Goal: Transaction & Acquisition: Purchase product/service

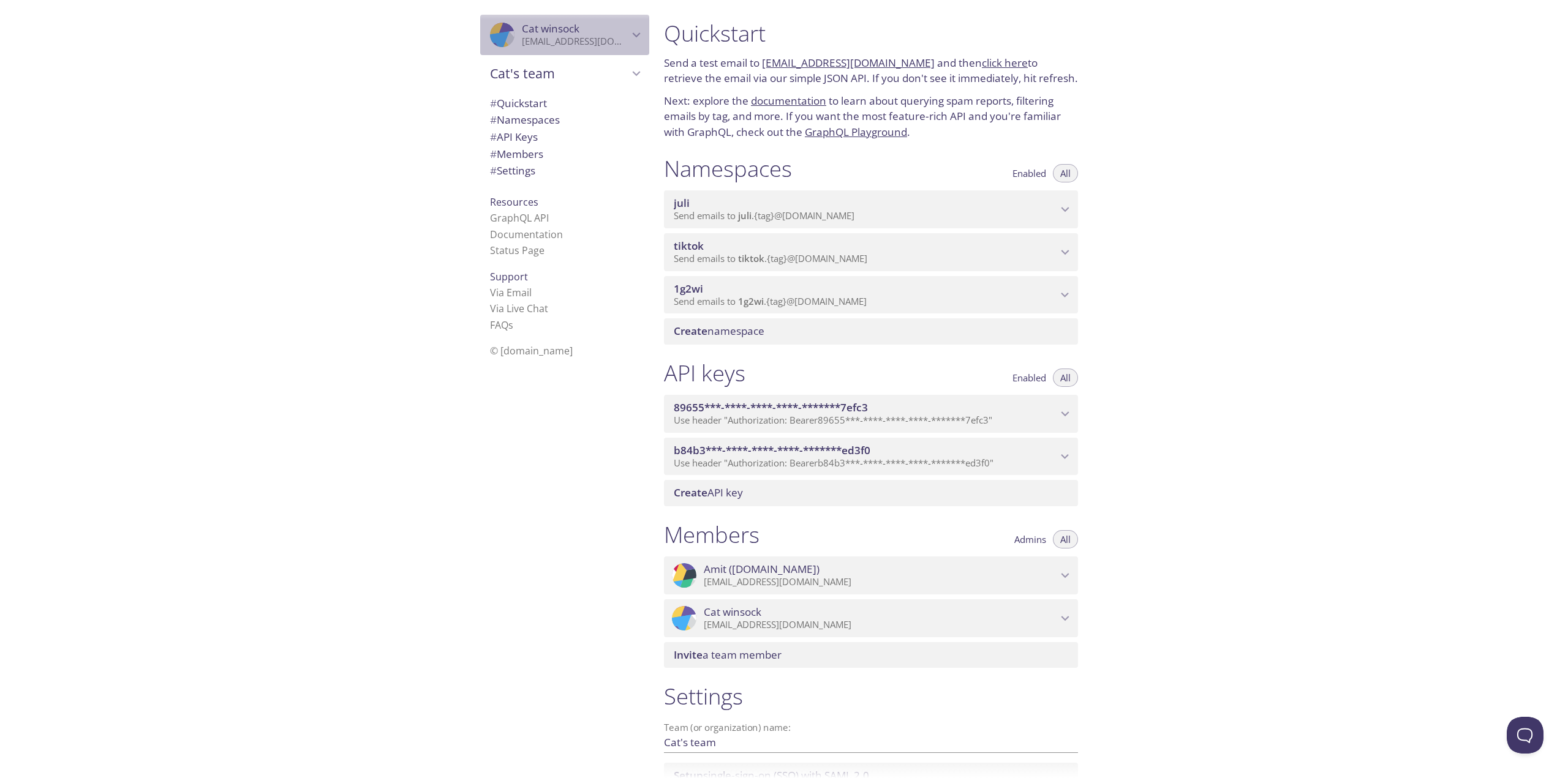
click at [618, 38] on p "a2153915925@gmail.com" at bounding box center [575, 41] width 107 height 12
click at [403, 148] on div ".cls-1 { fill: #6d5ca8; } .cls-2 { fill: #3fc191; } .cls-3 { fill: #3b4752; } .…" at bounding box center [327, 389] width 654 height 778
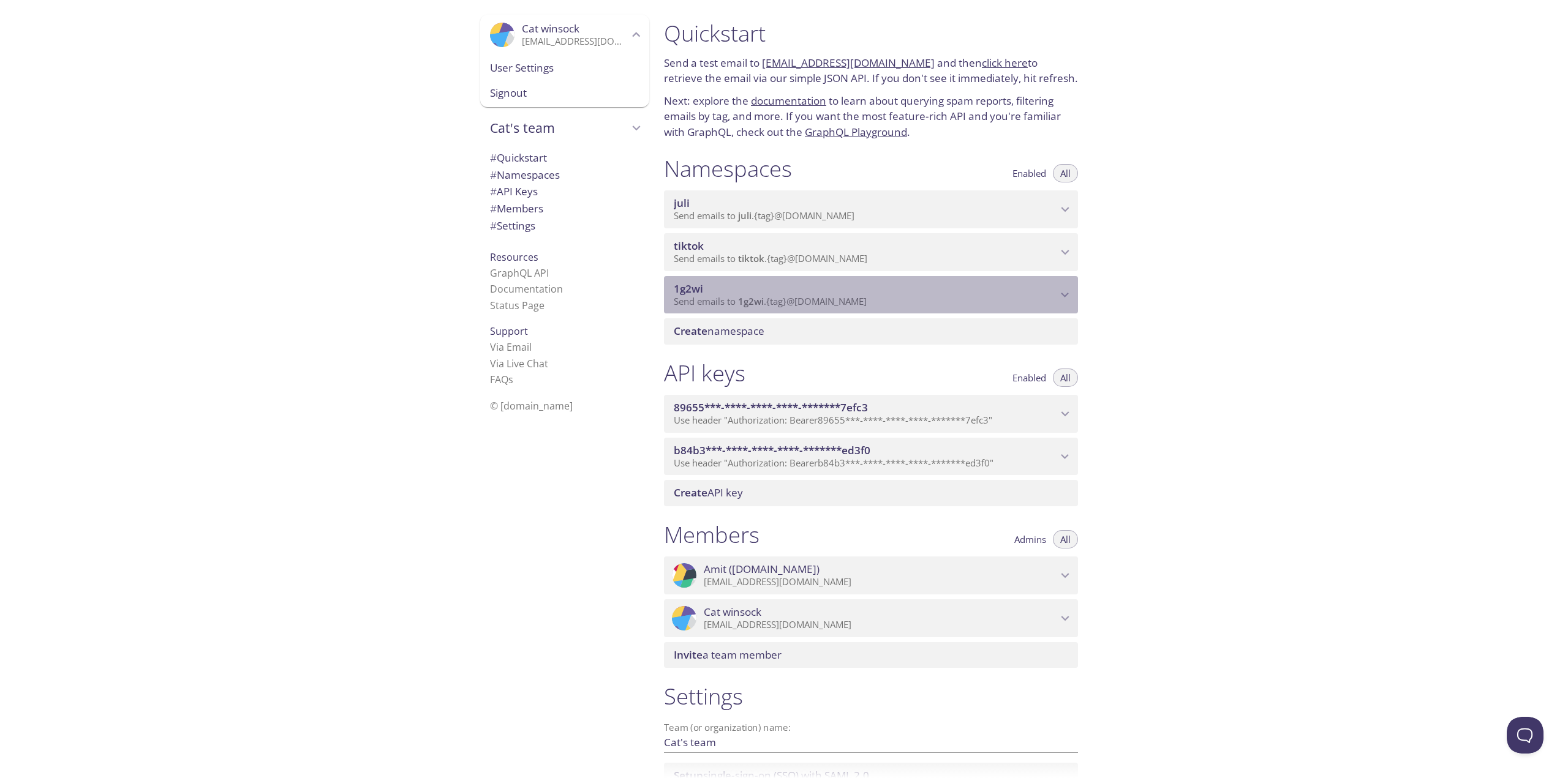
click at [761, 287] on span "1g2wi" at bounding box center [865, 288] width 383 height 13
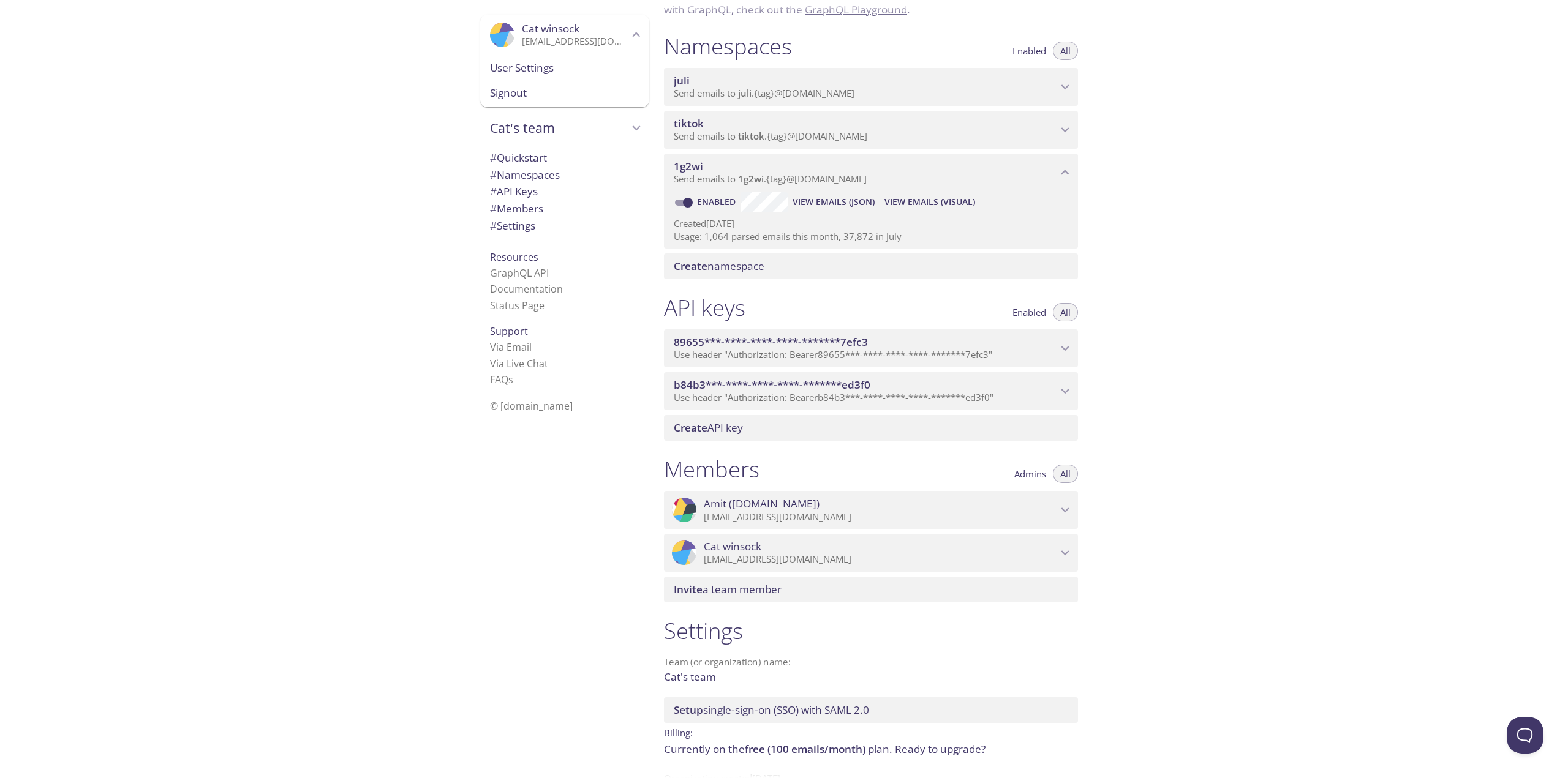
scroll to position [162, 0]
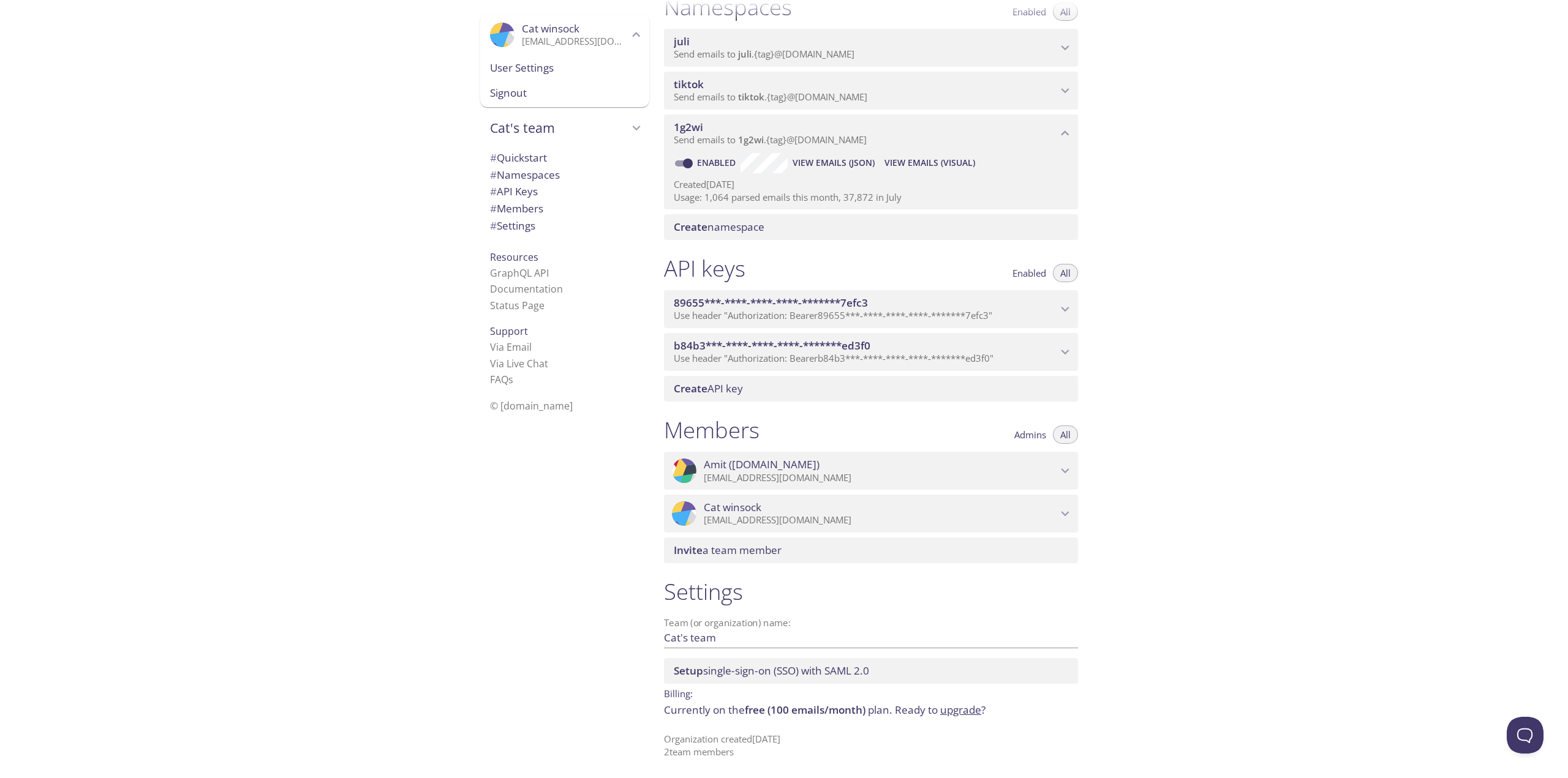
click at [672, 699] on p "Billing:" at bounding box center [871, 692] width 414 height 18
drag, startPoint x: 694, startPoint y: 712, endPoint x: 764, endPoint y: 713, distance: 70.0
click at [764, 713] on p "Currently on the free (100 emails/month) plan. Ready to upgrade ?" at bounding box center [871, 710] width 414 height 16
click at [957, 710] on link "upgrade" at bounding box center [961, 710] width 41 height 14
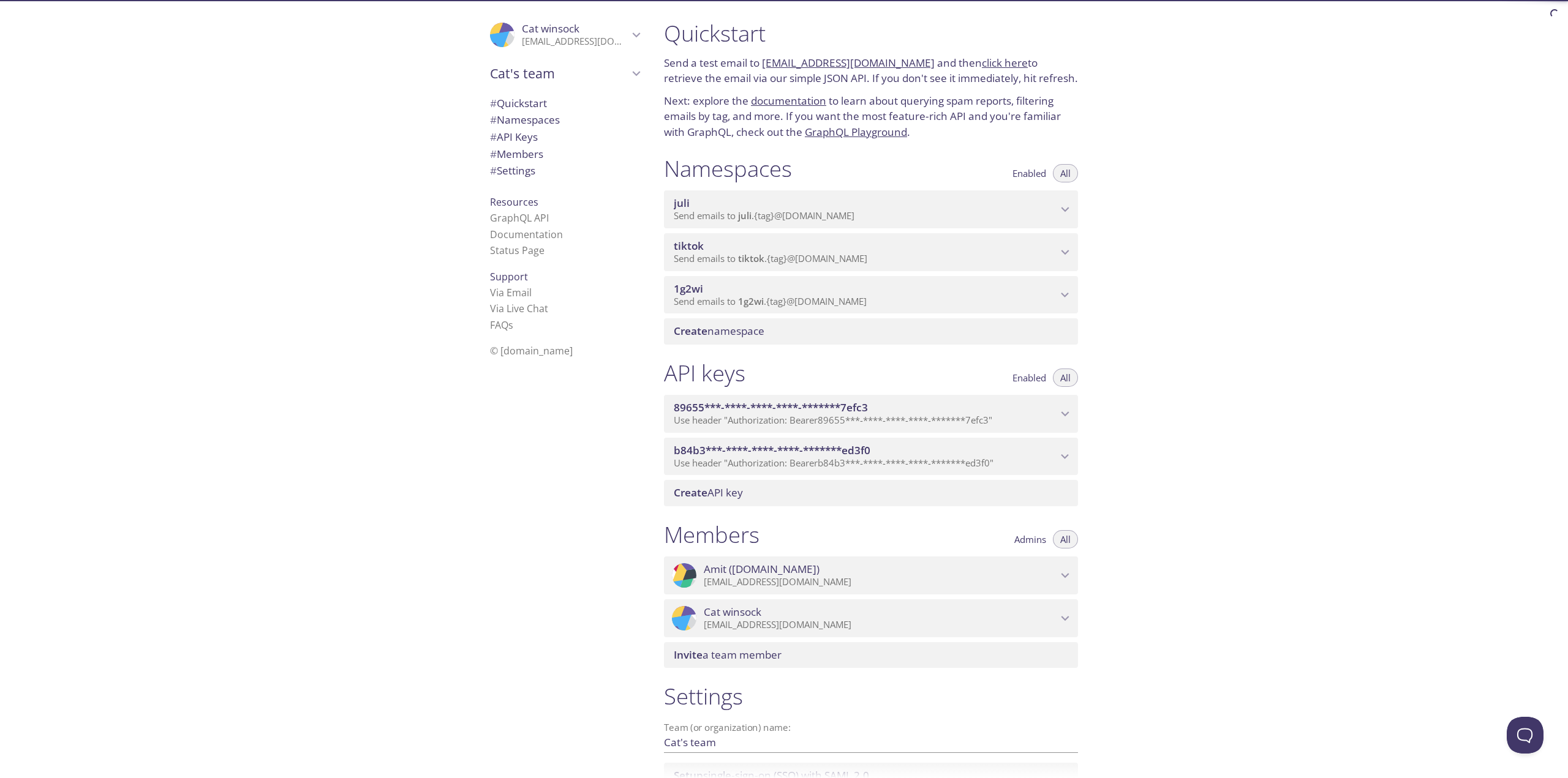
scroll to position [105, 0]
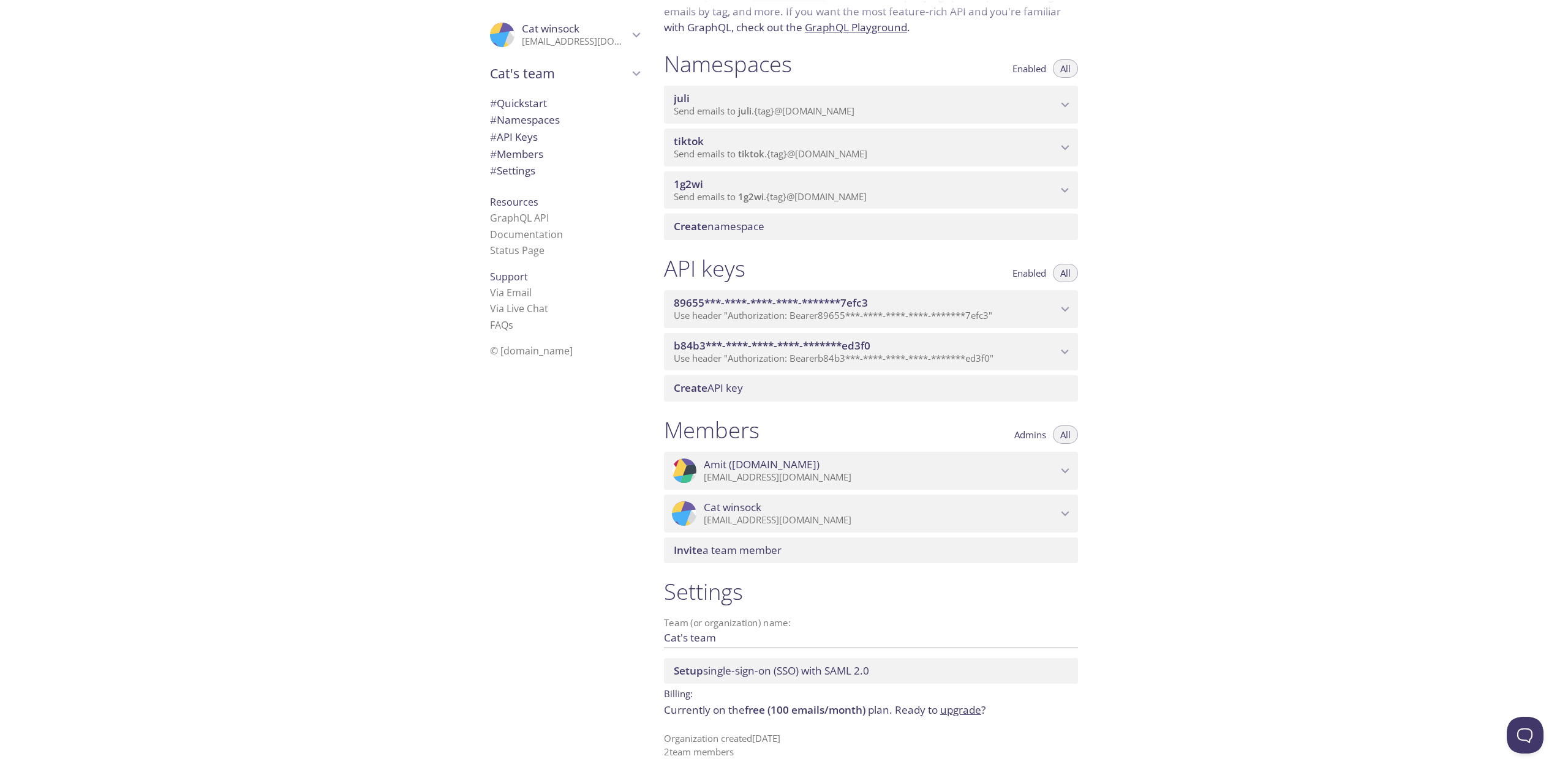
click at [1227, 463] on div "Quickstart Send a test email to 1g2wi.test@inbox.testmail.app and then click he…" at bounding box center [1110, 389] width 913 height 778
click at [956, 709] on link "upgrade" at bounding box center [961, 710] width 41 height 14
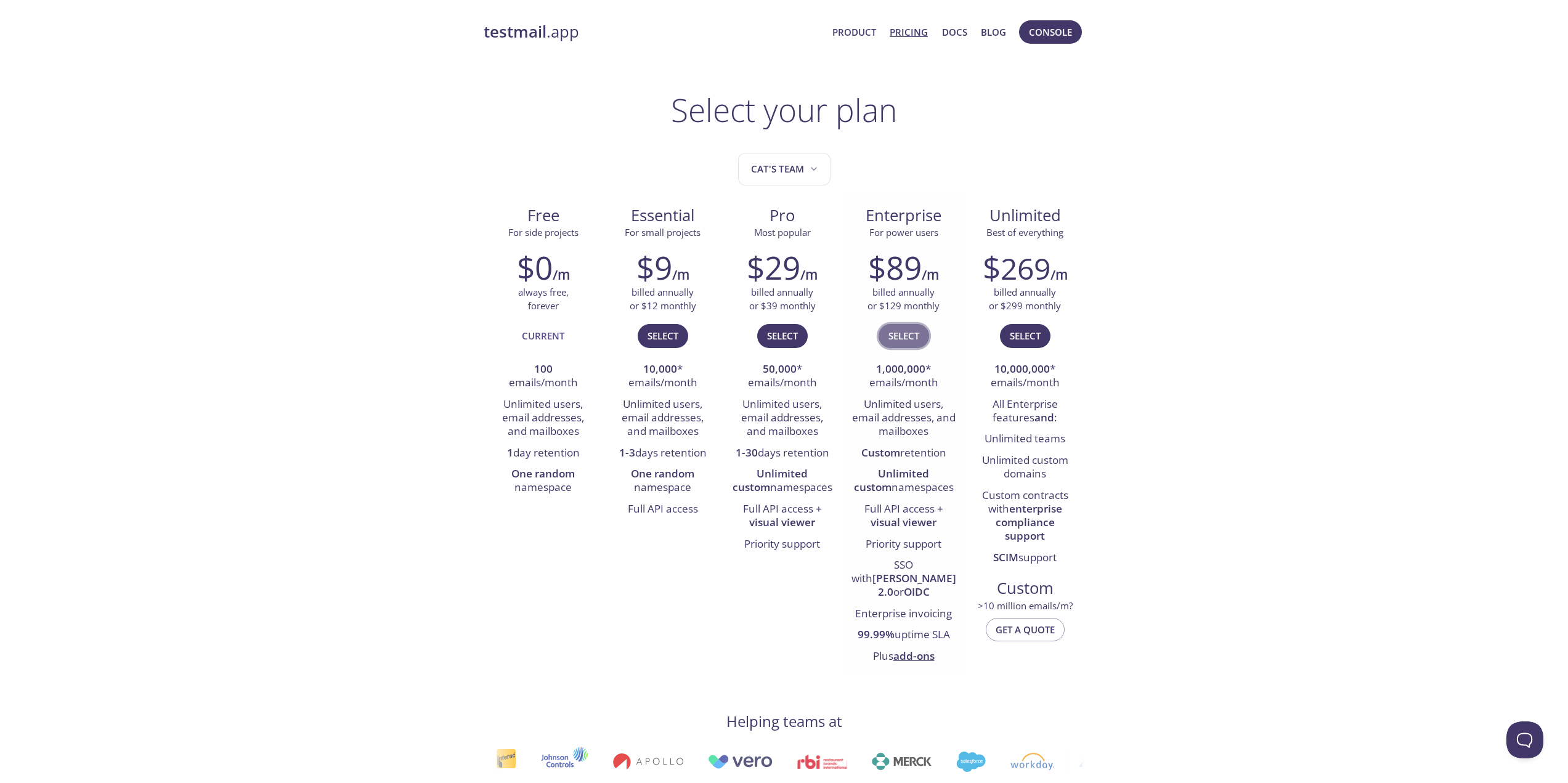
click at [910, 337] on span "Select" at bounding box center [904, 335] width 31 height 16
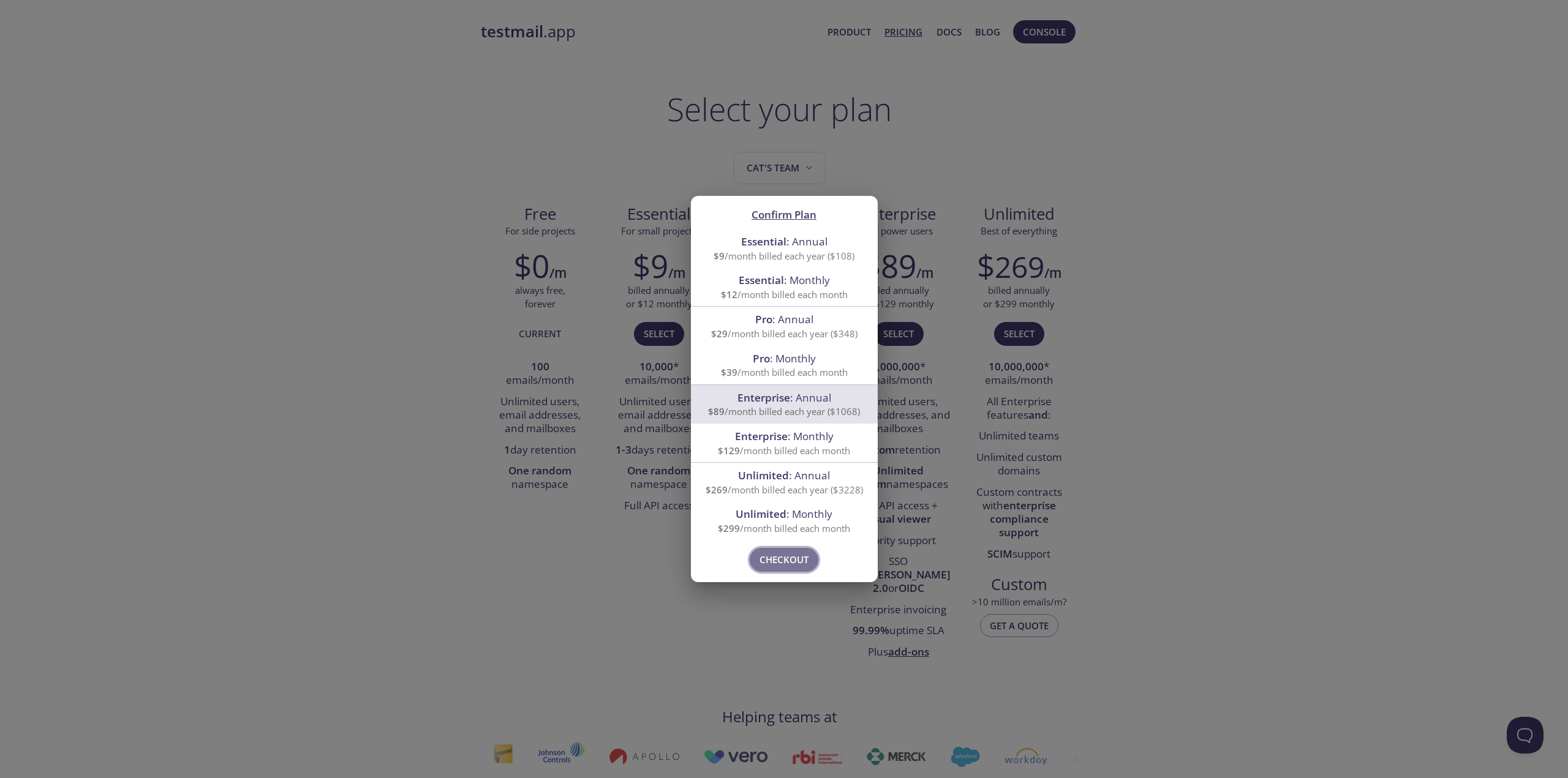
click at [793, 562] on span "Checkout" at bounding box center [784, 559] width 49 height 16
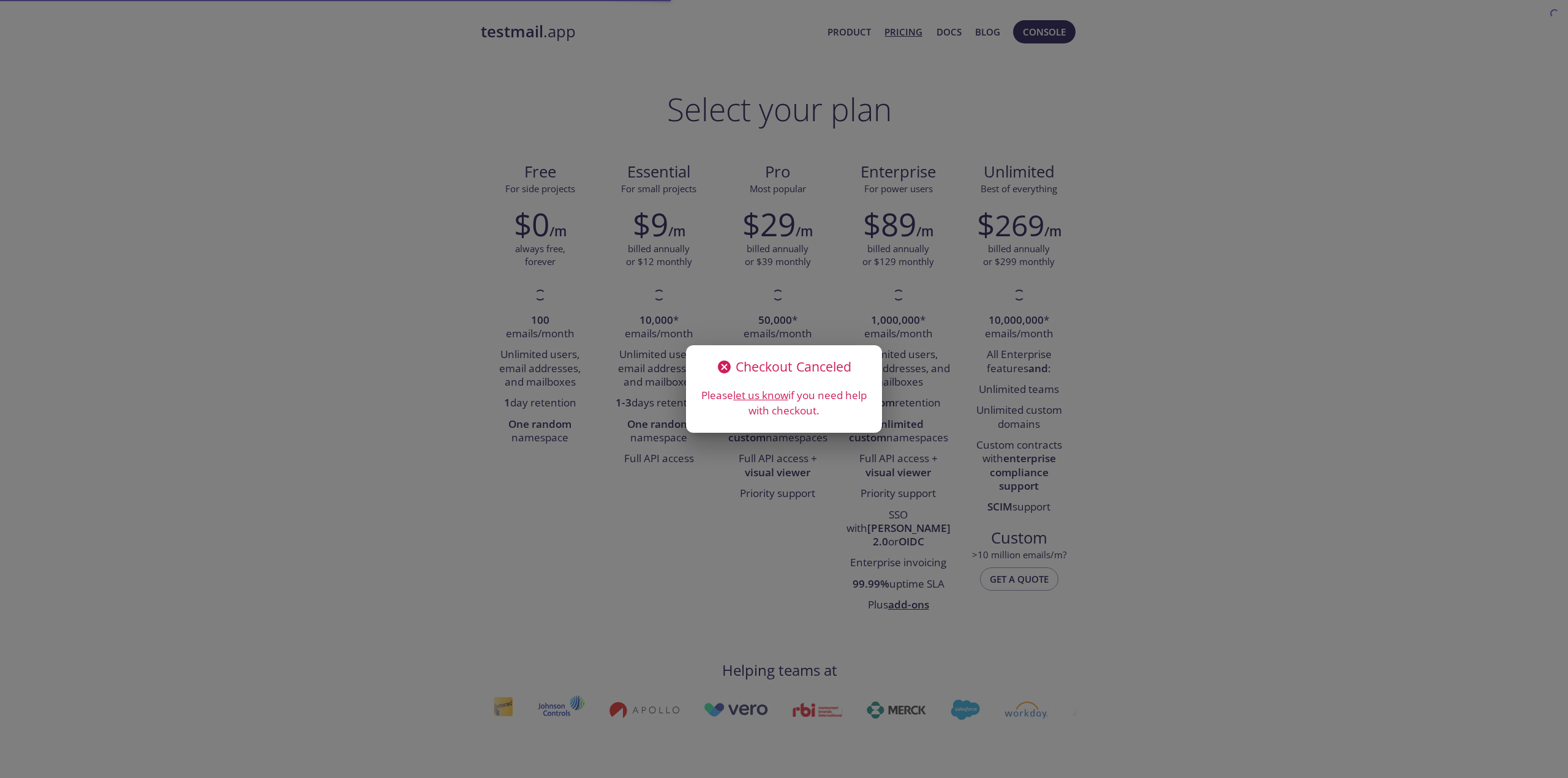
click at [608, 461] on div "Checkout Canceled Please let us know if you need help with checkout." at bounding box center [784, 389] width 1568 height 778
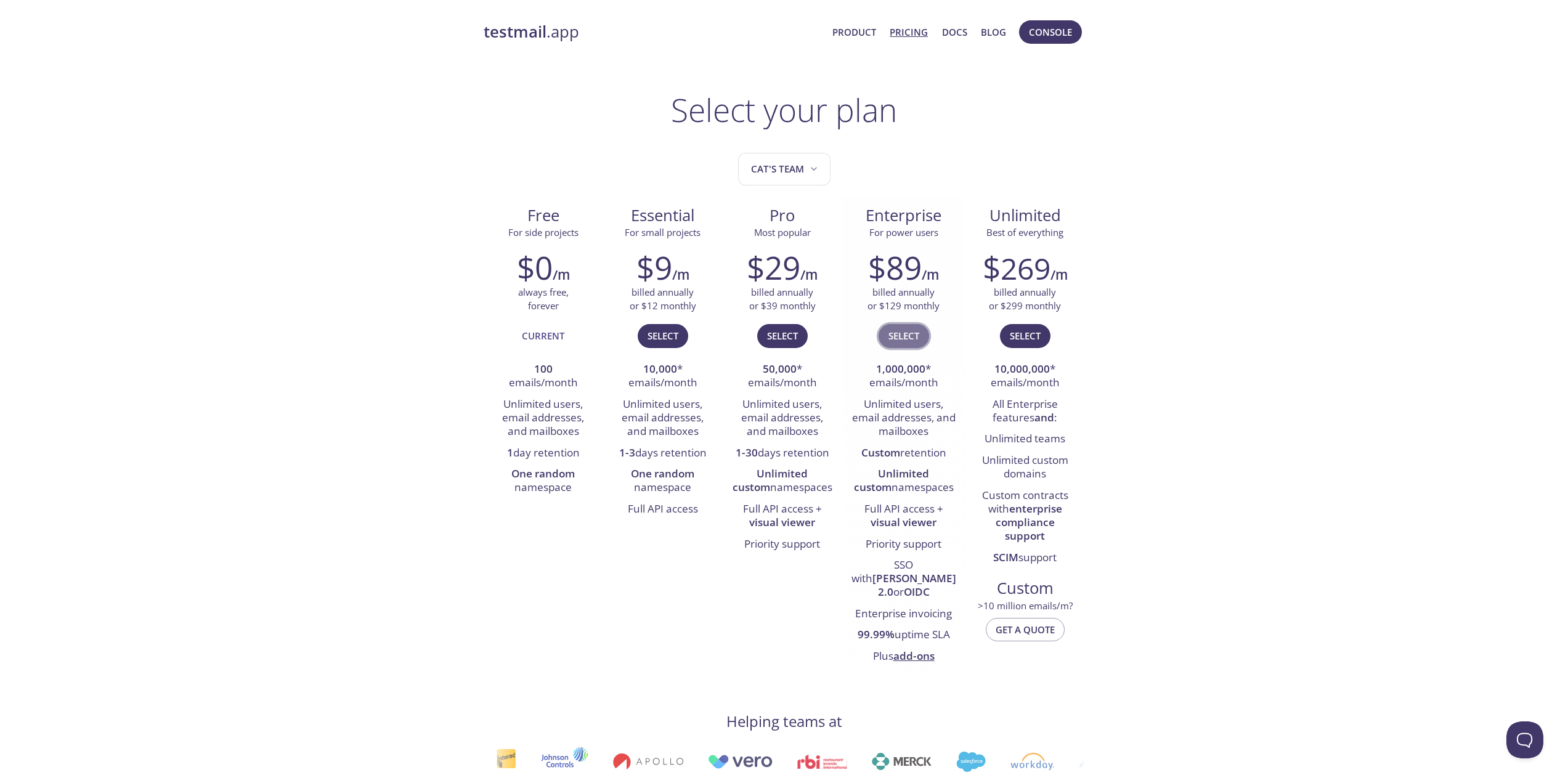
click at [900, 338] on span "Select" at bounding box center [904, 335] width 31 height 16
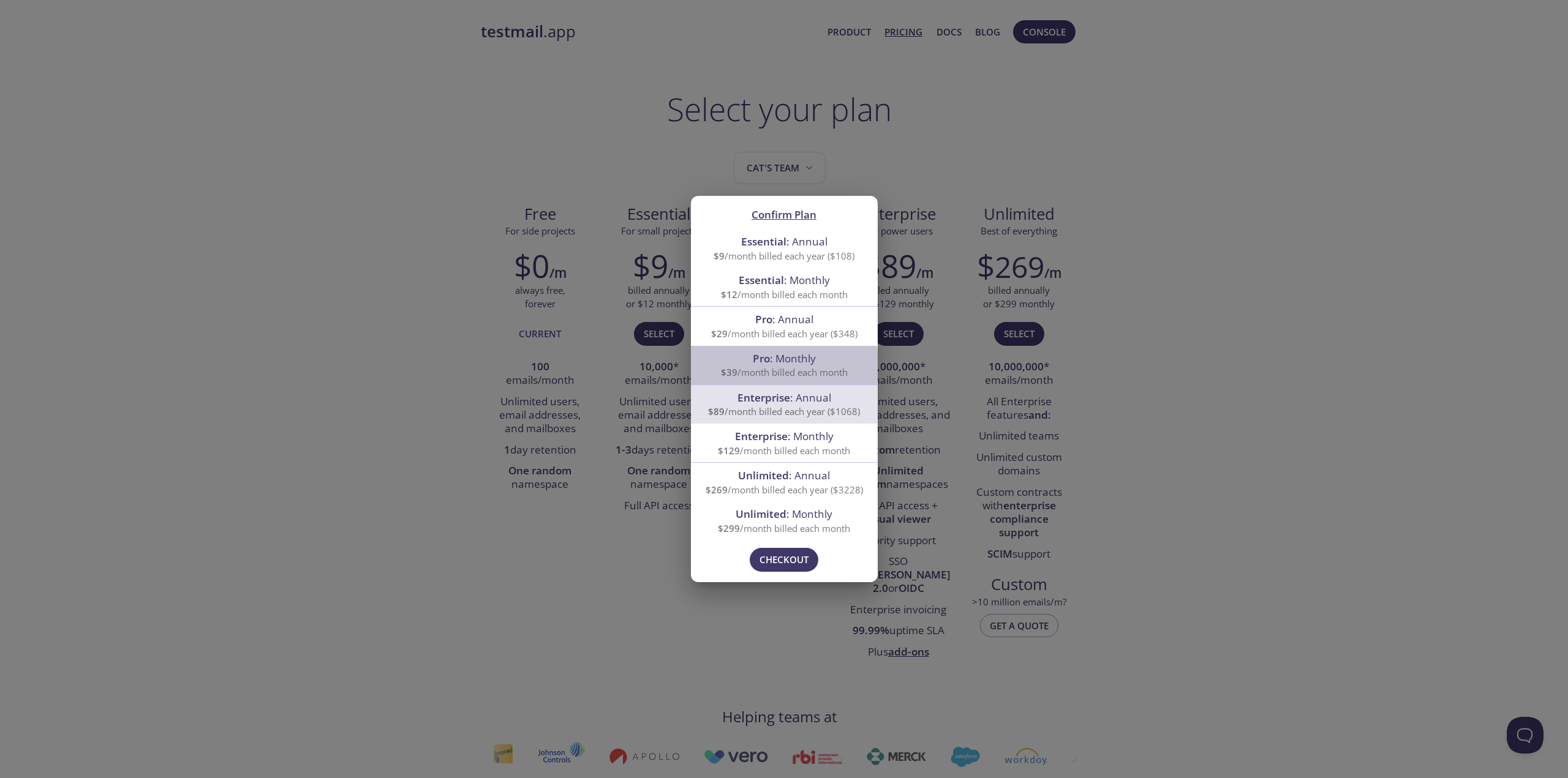
click at [777, 366] on span "$39 /month billed each month" at bounding box center [783, 372] width 126 height 12
click at [764, 402] on span "Enterprise" at bounding box center [763, 397] width 52 height 14
click at [784, 562] on span "Checkout" at bounding box center [784, 559] width 49 height 16
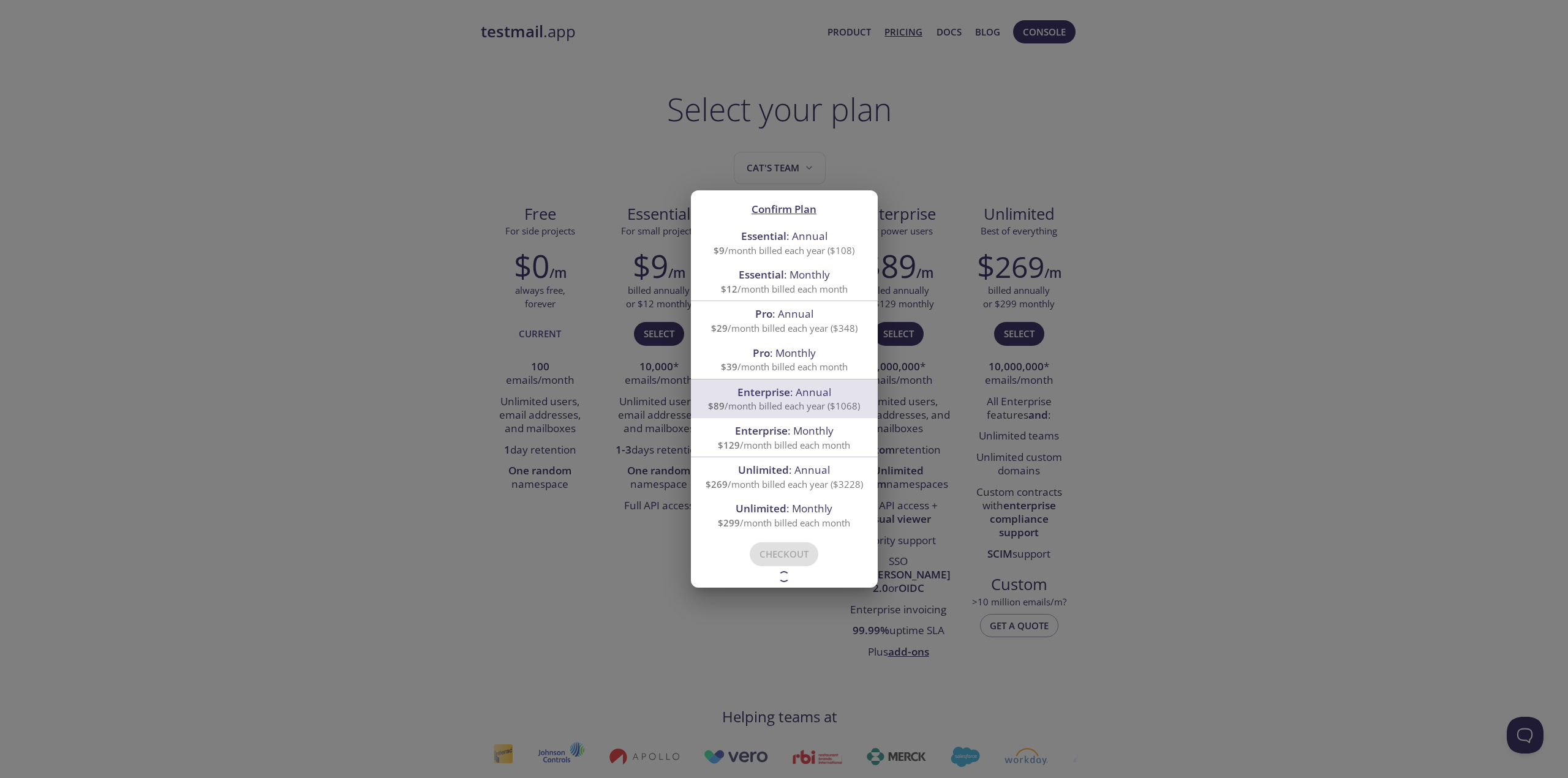
click at [746, 427] on span "Enterprise" at bounding box center [762, 430] width 52 height 14
click at [421, 284] on div "Confirm Plan Essential : Annual $9 /month billed each year ($108) Essential : M…" at bounding box center [784, 389] width 1568 height 778
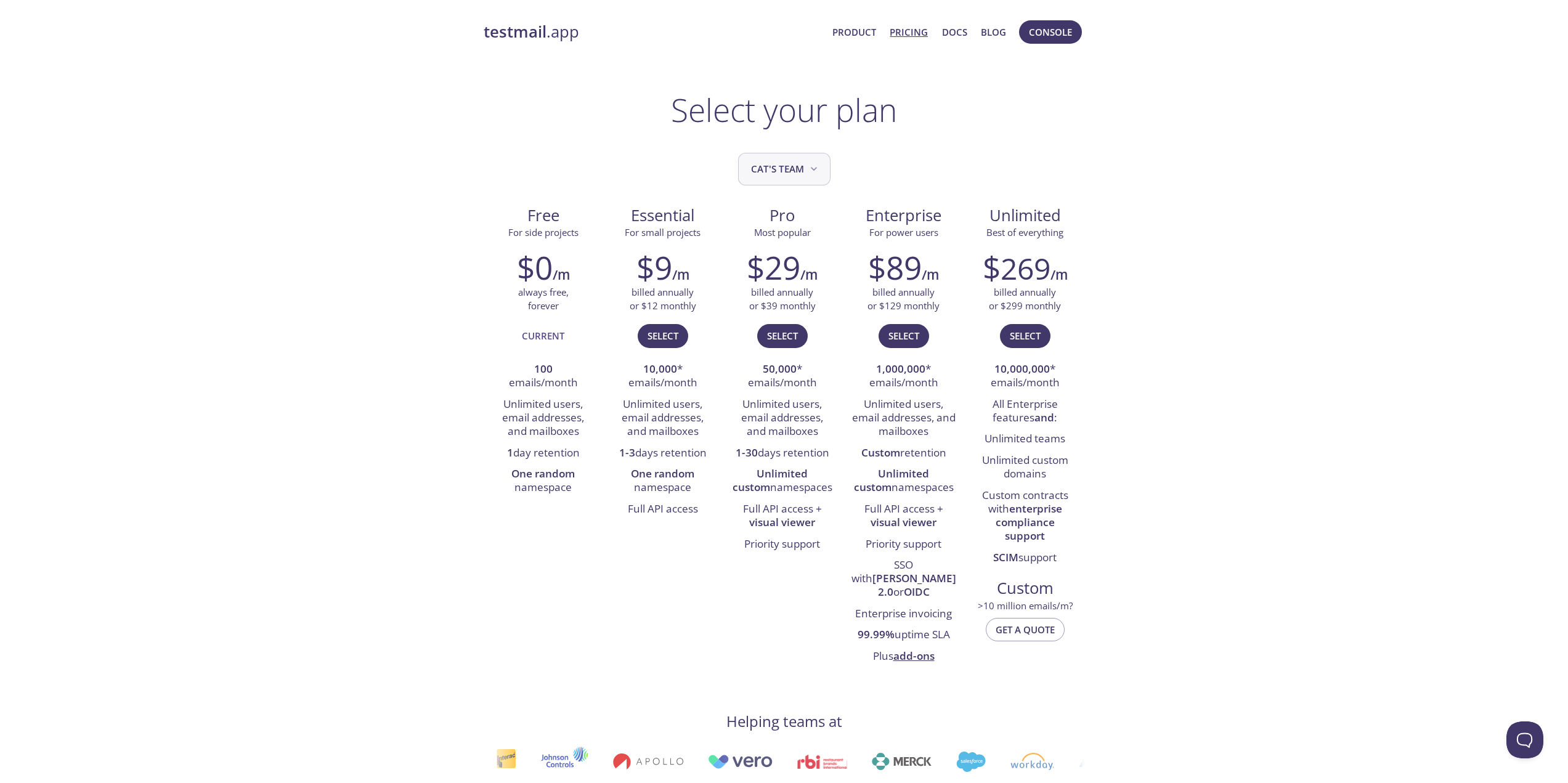
click at [786, 155] on div "Select your plan Cat's team Free For side projects $0 /m always free, forever C…" at bounding box center [784, 754] width 601 height 1325
click at [792, 162] on span "Cat's team" at bounding box center [785, 170] width 69 height 17
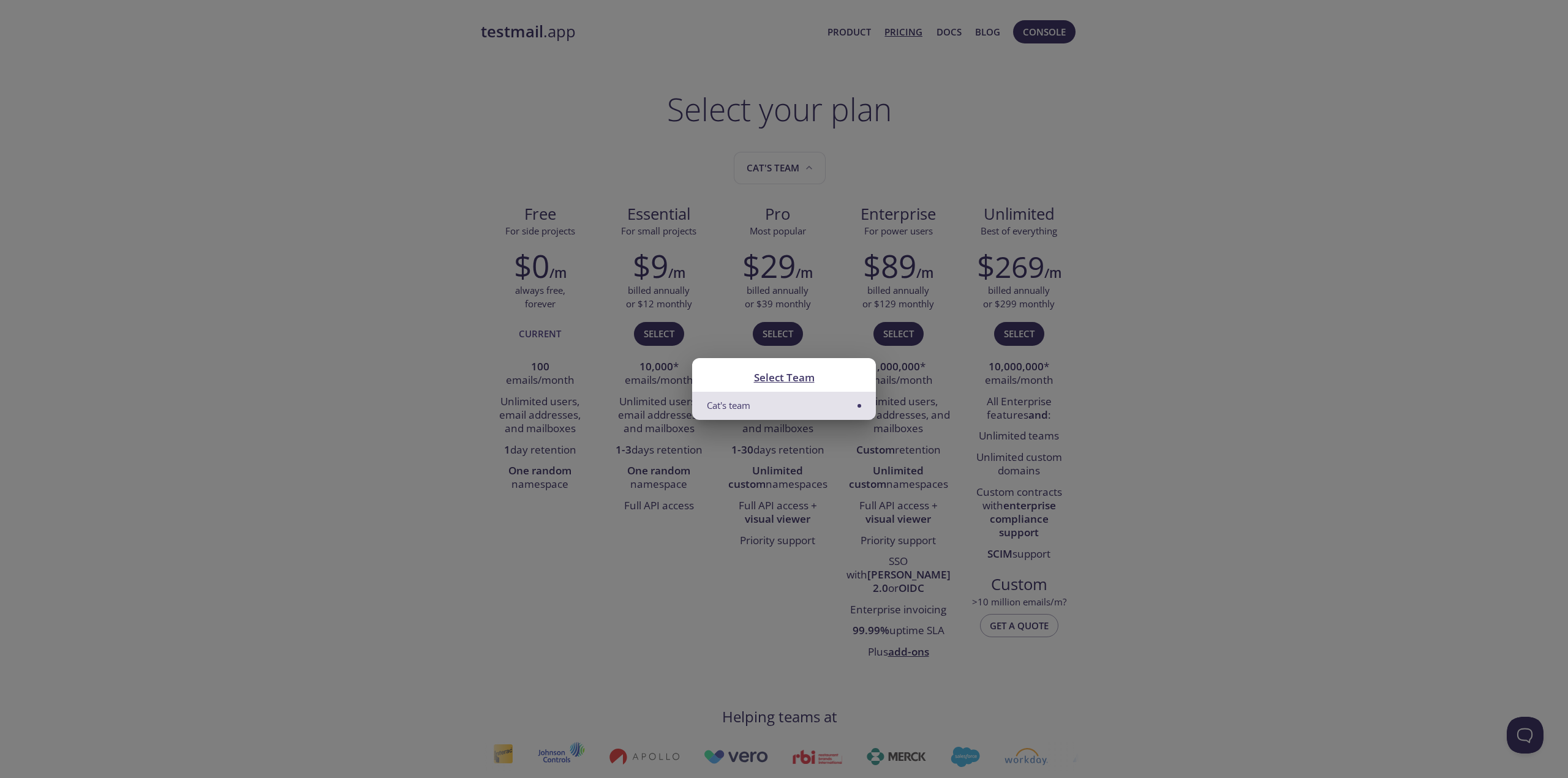
click at [592, 175] on div "Select Team Cat's team" at bounding box center [784, 389] width 1568 height 778
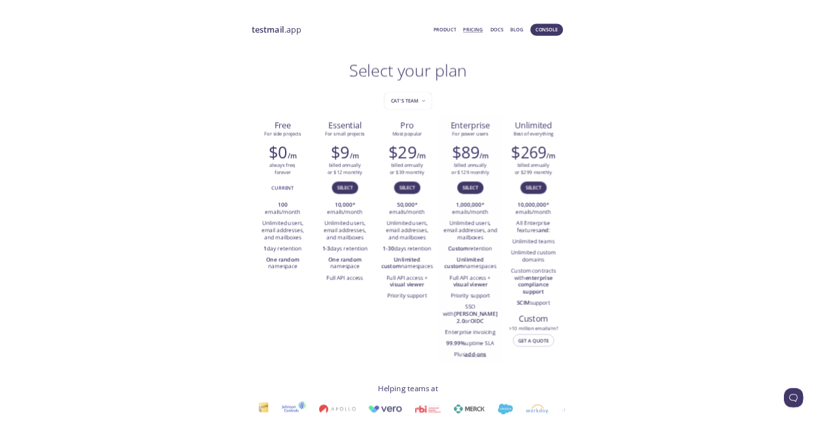
scroll to position [65, 0]
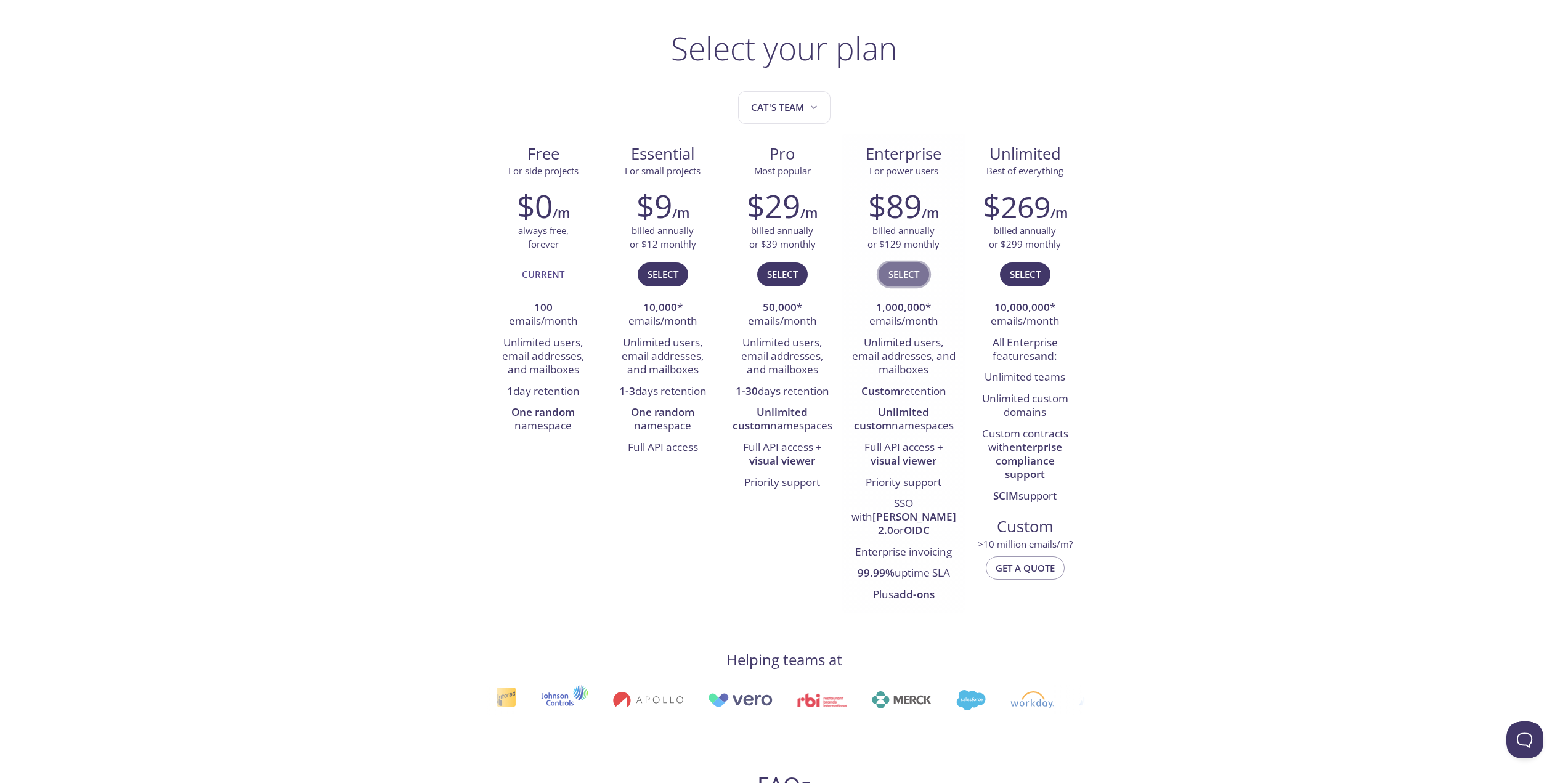
click at [900, 270] on span "Select" at bounding box center [904, 273] width 31 height 16
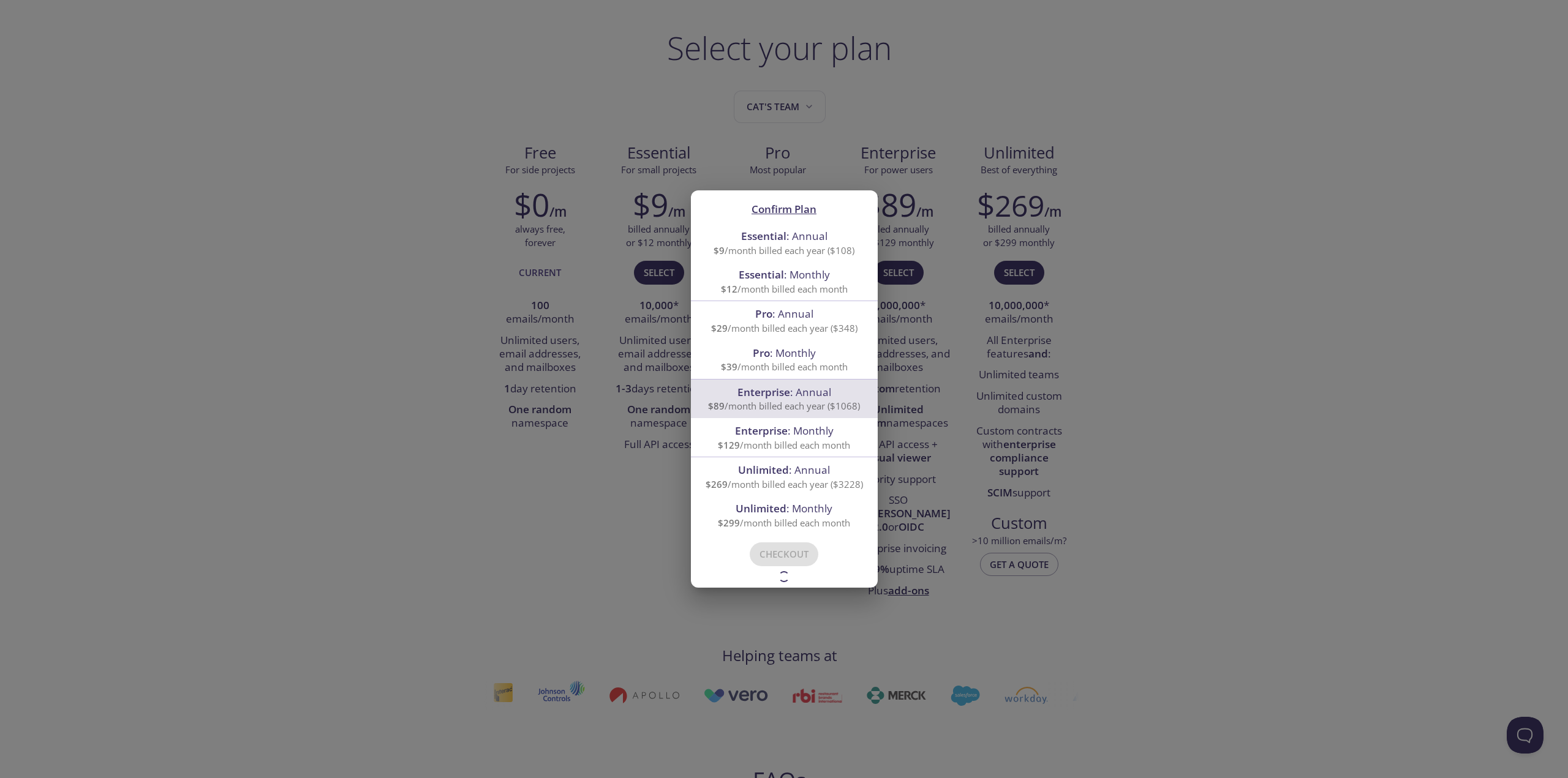
click at [794, 212] on span "Confirm Plan" at bounding box center [783, 209] width 65 height 14
click at [795, 432] on span "Enterprise : Monthly" at bounding box center [784, 430] width 98 height 14
click at [790, 397] on span "Enterprise" at bounding box center [763, 391] width 52 height 14
click at [540, 498] on div "Confirm Plan Essential : Annual $9 /month billed each year ($108) Essential : M…" at bounding box center [784, 389] width 1568 height 778
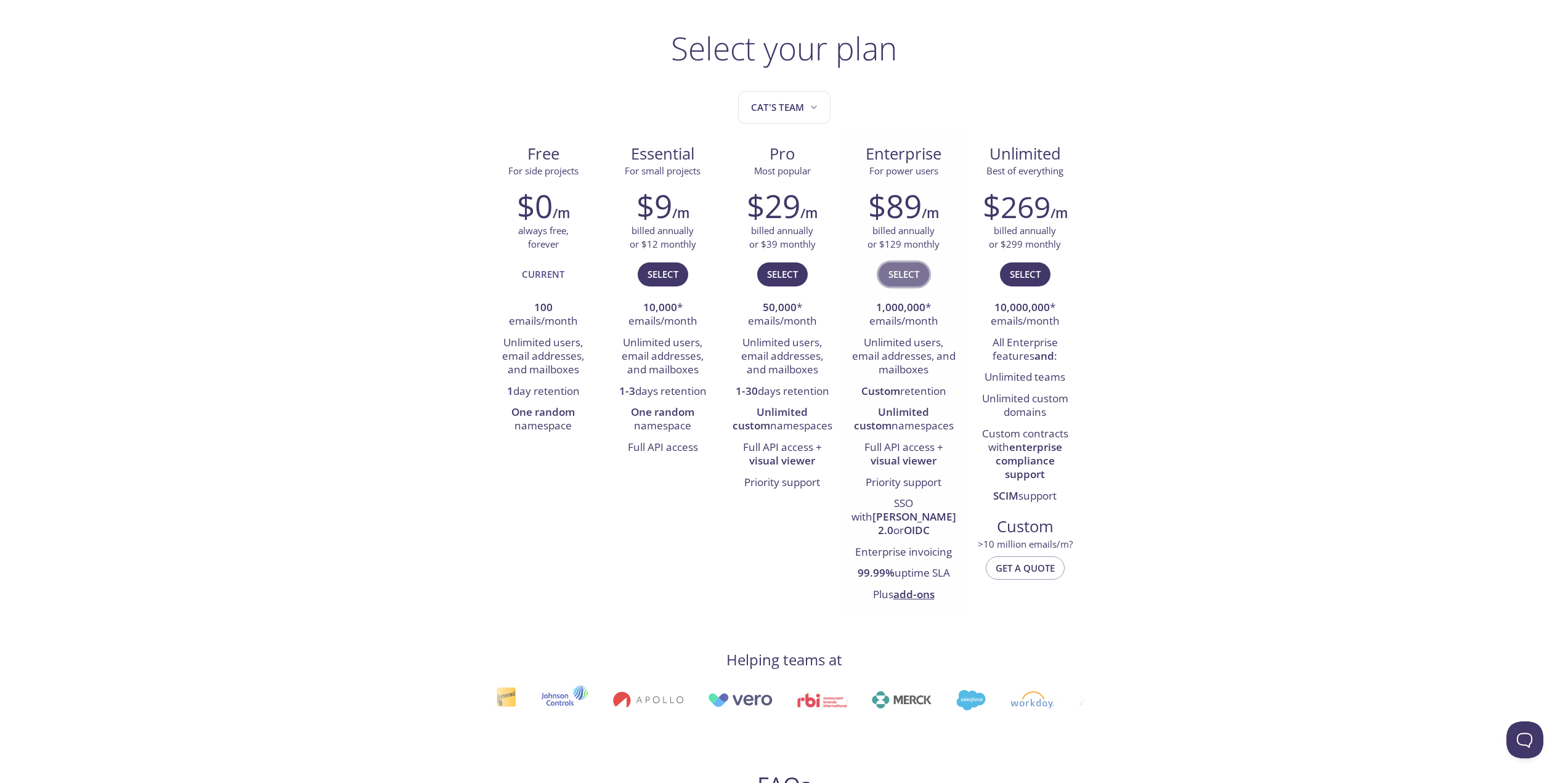
click at [908, 283] on button "Select" at bounding box center [904, 274] width 51 height 24
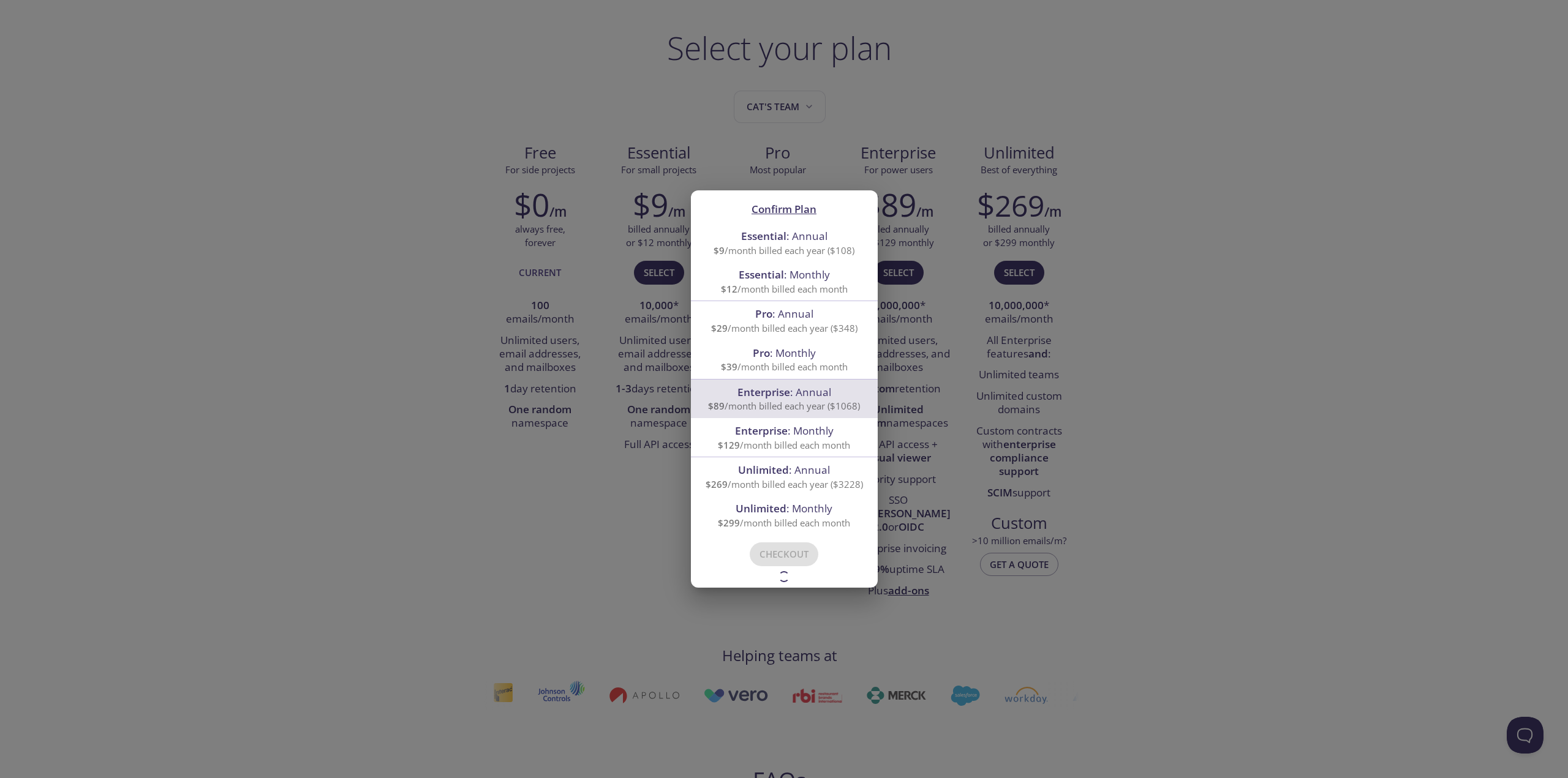
click at [761, 436] on span "Enterprise" at bounding box center [762, 430] width 52 height 14
click at [788, 392] on span "Enterprise" at bounding box center [763, 391] width 52 height 14
click at [781, 434] on span "Enterprise" at bounding box center [762, 430] width 52 height 14
click at [756, 406] on span "$89 /month billed each year ($1068)" at bounding box center [784, 405] width 152 height 12
click at [758, 433] on span "Enterprise" at bounding box center [762, 430] width 52 height 14
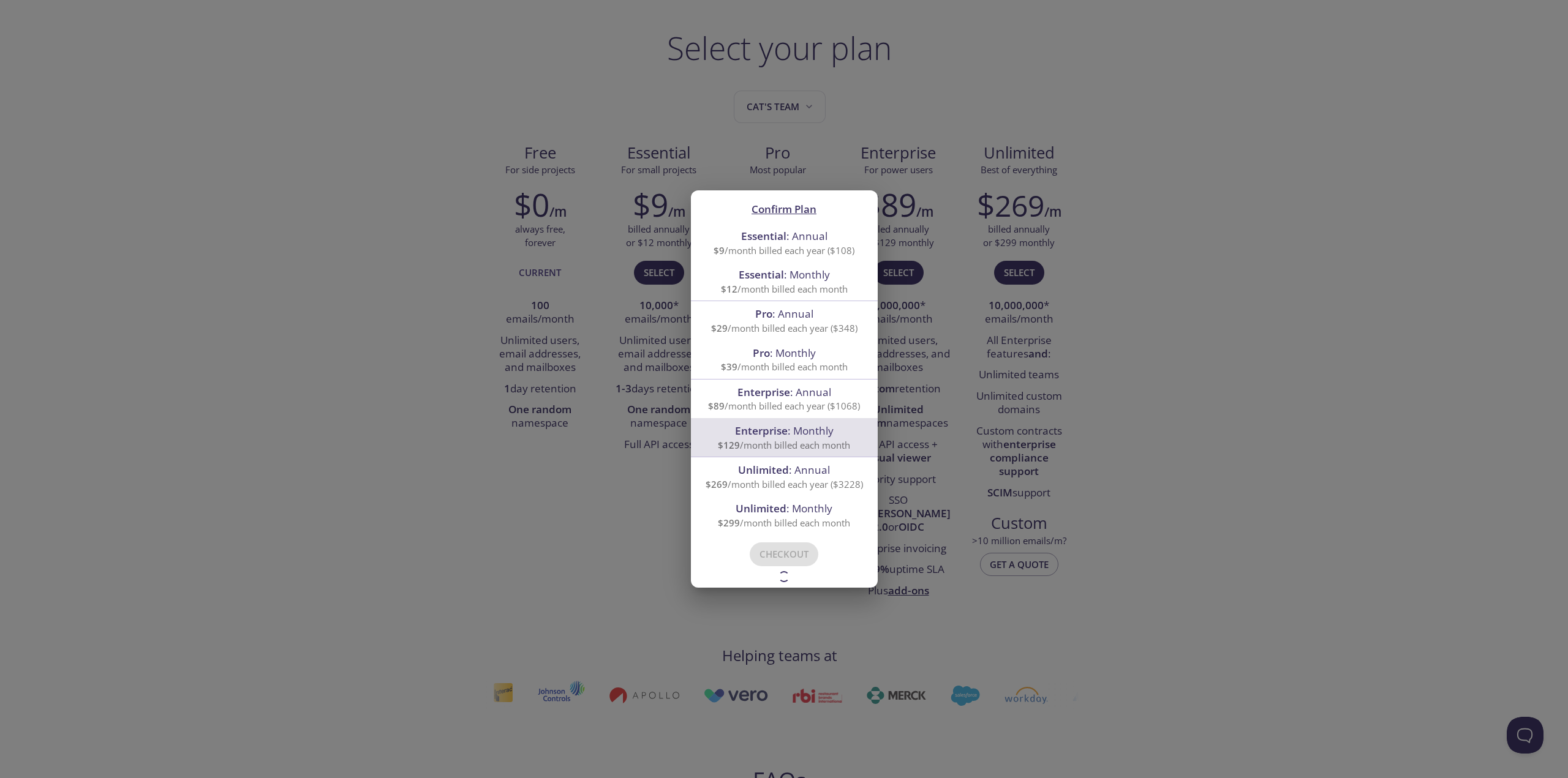
click at [749, 440] on span "$129 /month billed each month" at bounding box center [783, 445] width 132 height 12
click at [797, 558] on div "Please try again in a moment! Contact us if this persists. Checkout" at bounding box center [783, 561] width 186 height 53
click at [1195, 425] on div "Confirm Plan Essential : Annual $9 /month billed each year ($108) Essential : M…" at bounding box center [784, 389] width 1568 height 778
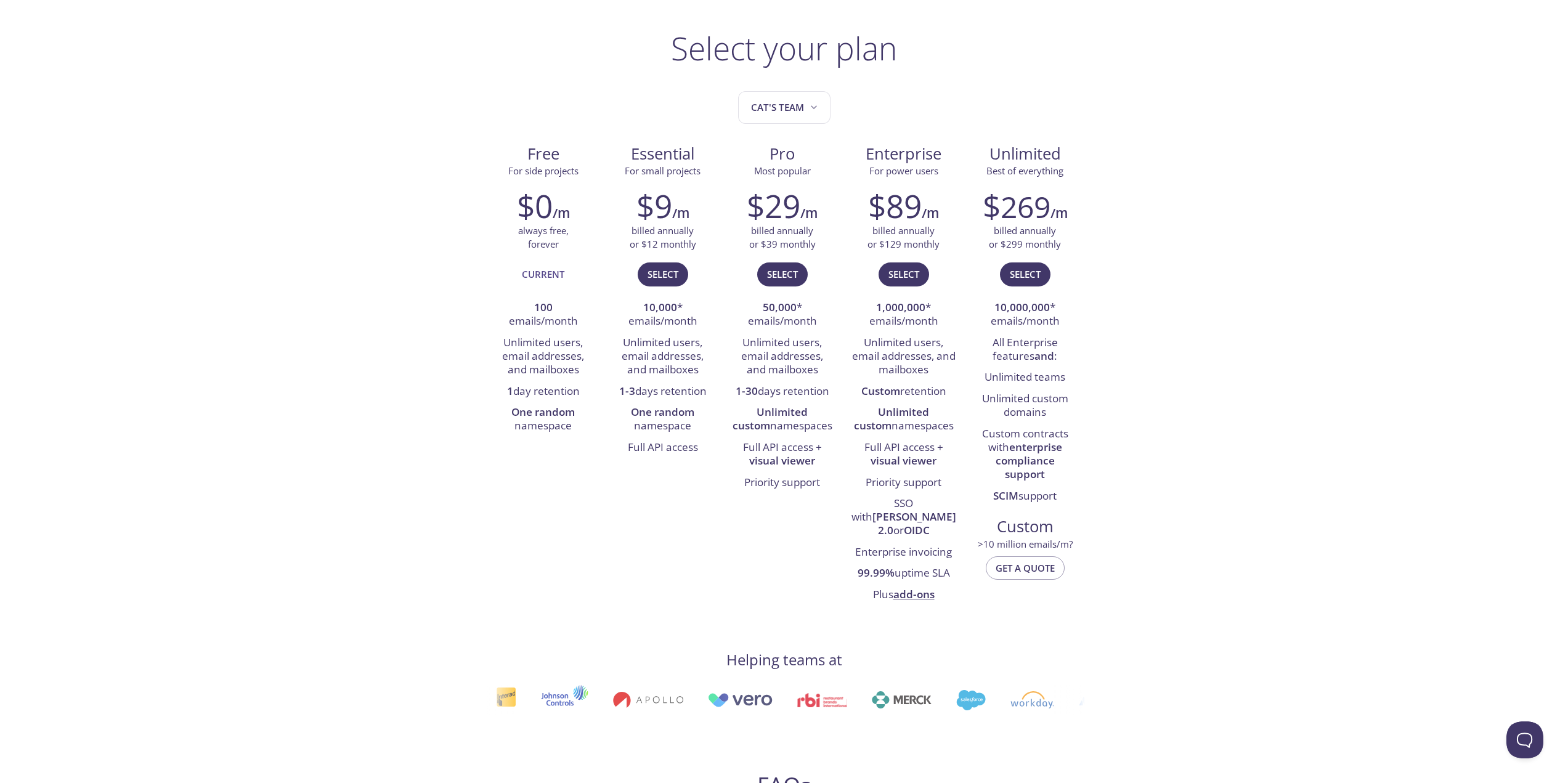
click at [5, 203] on div "testmail .app Product Pricing Docs Blog Console Select your plan Cat's team Fre…" at bounding box center [784, 782] width 1568 height 1663
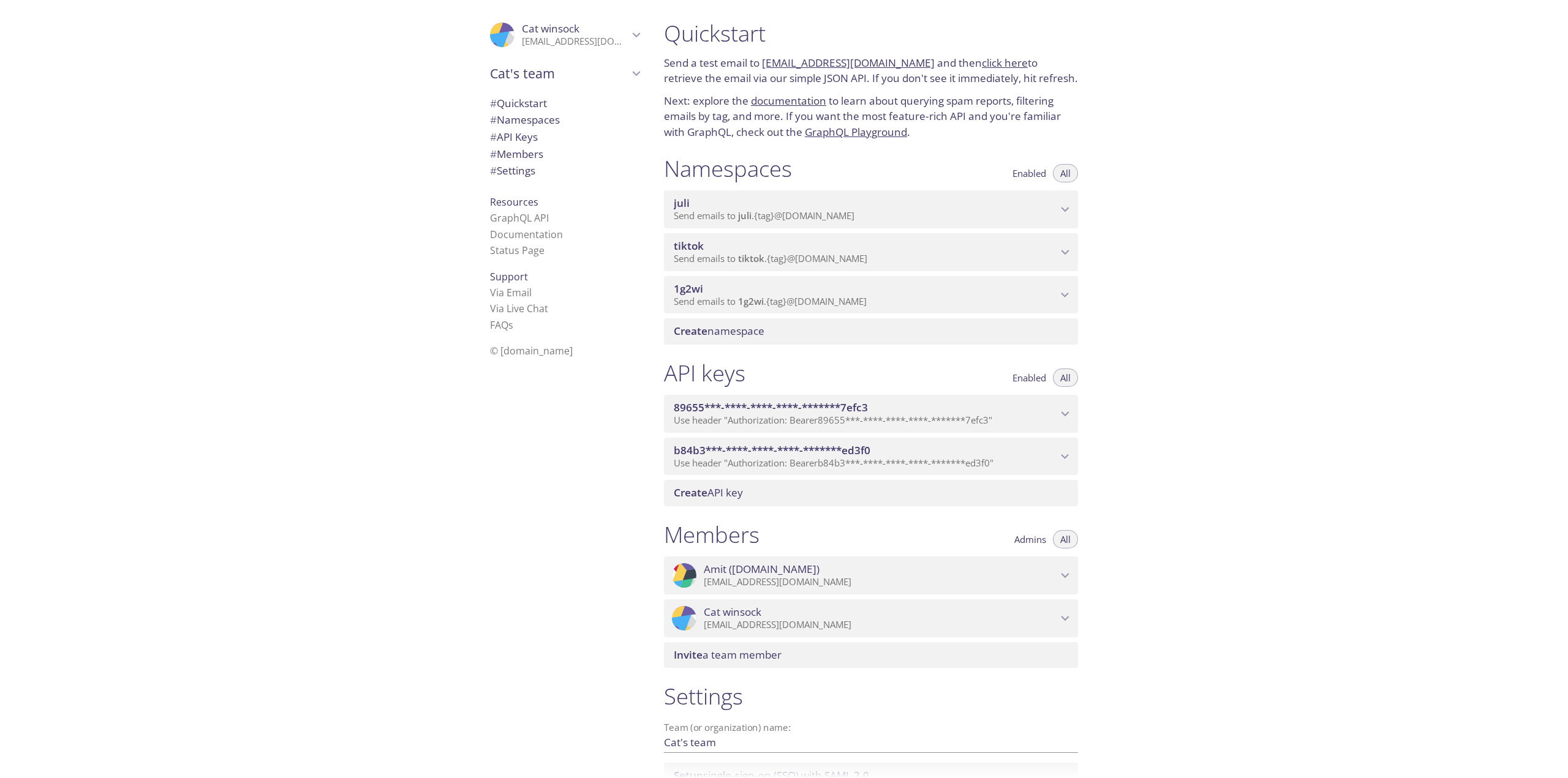
click at [773, 319] on div "Create namespace" at bounding box center [871, 330] width 414 height 25
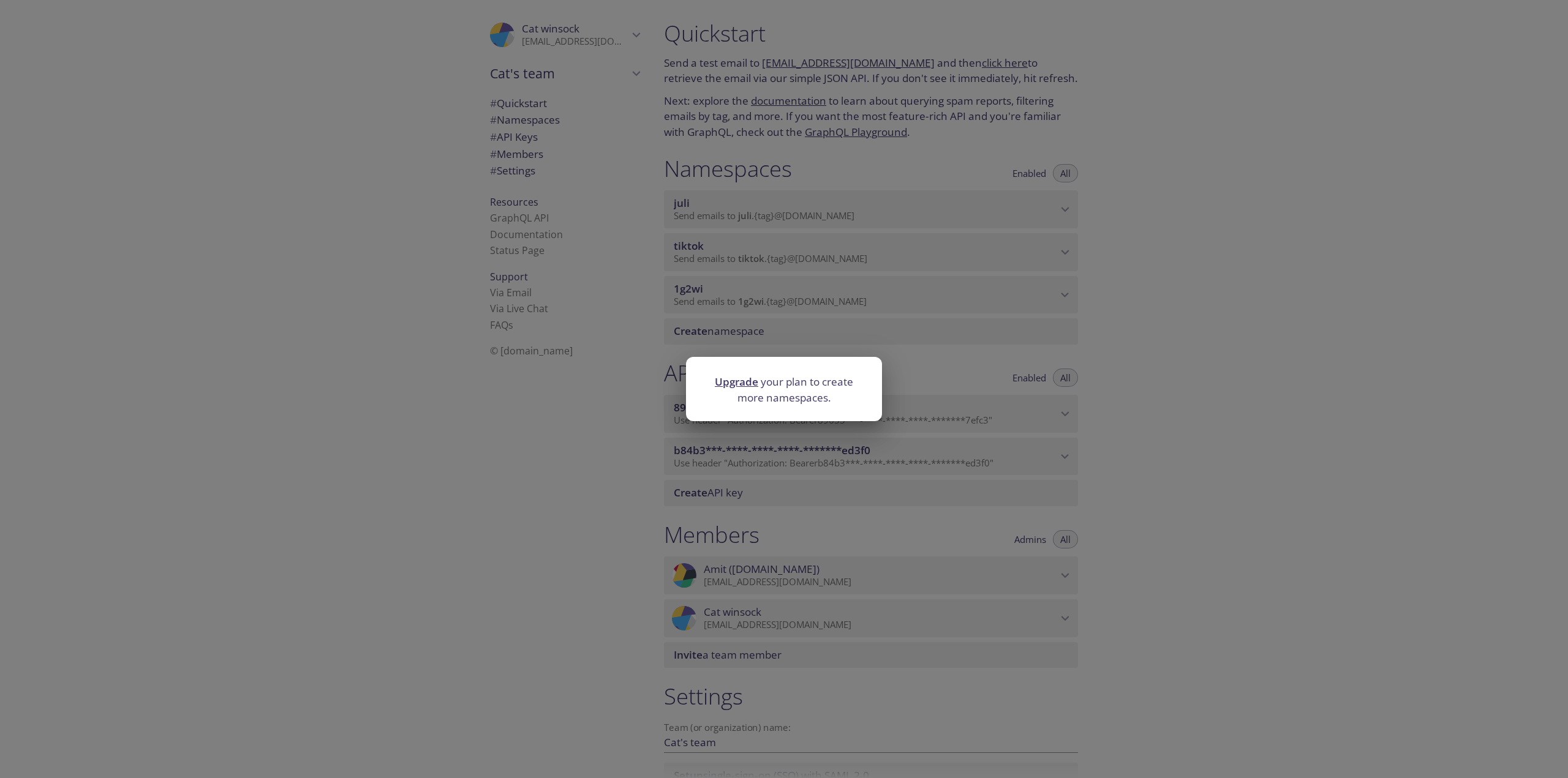
click at [773, 383] on div "Upgrade your plan to create more namespaces." at bounding box center [784, 389] width 1568 height 778
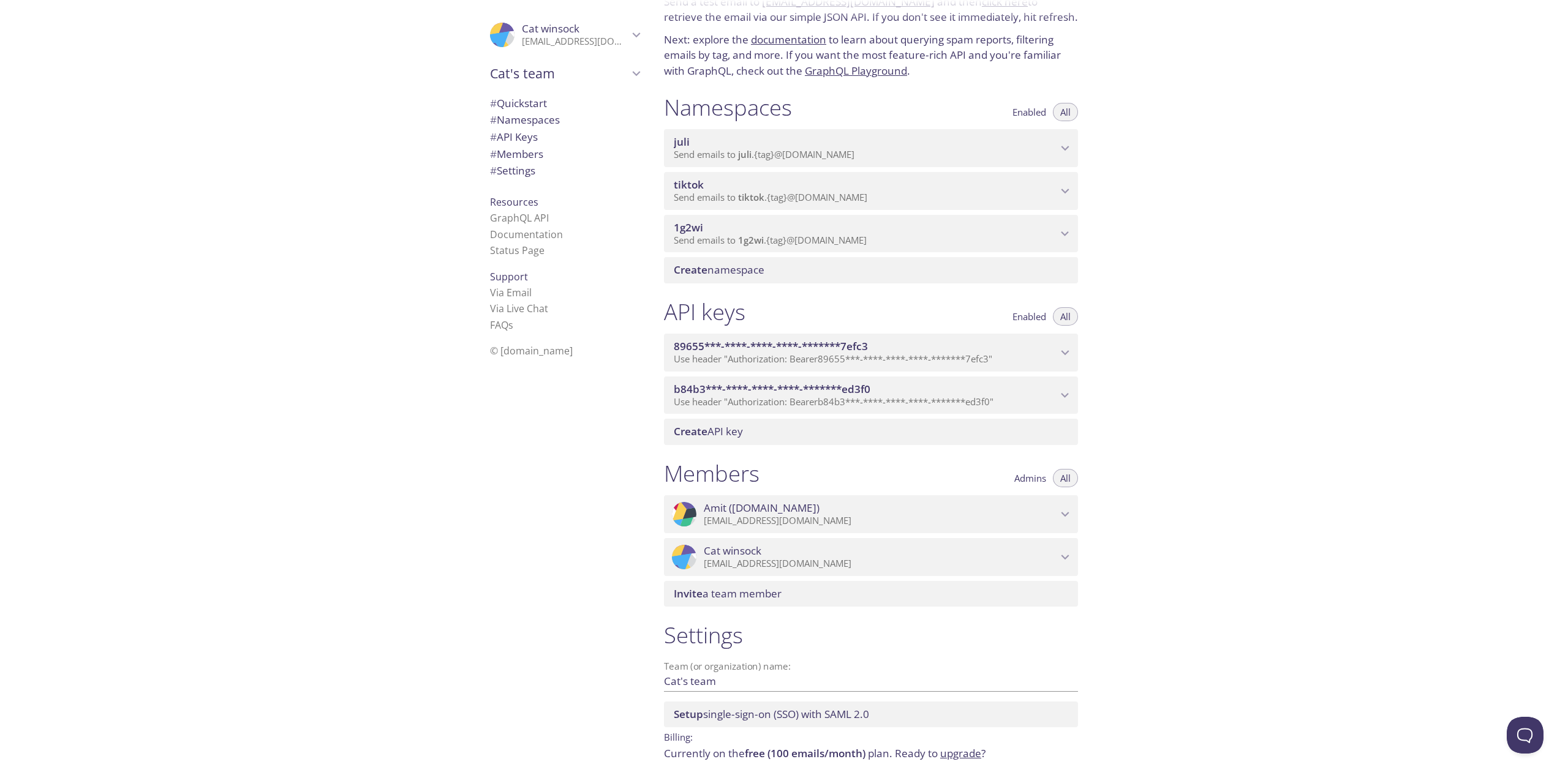
click at [773, 240] on span "Send emails to 1g2wi . {tag} @inbox.testmail.app" at bounding box center [770, 240] width 193 height 12
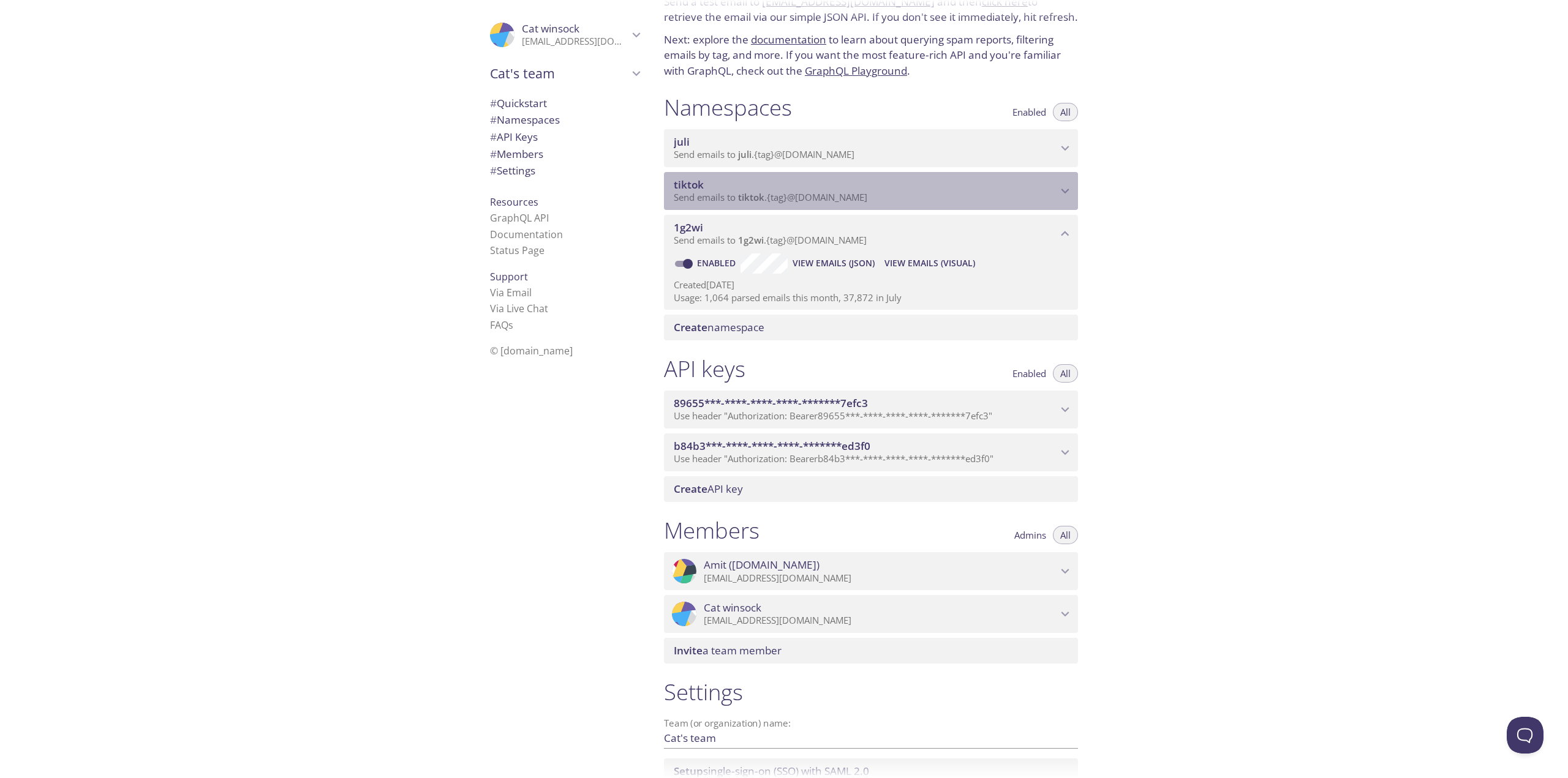
click at [773, 190] on span "tiktok" at bounding box center [865, 184] width 383 height 13
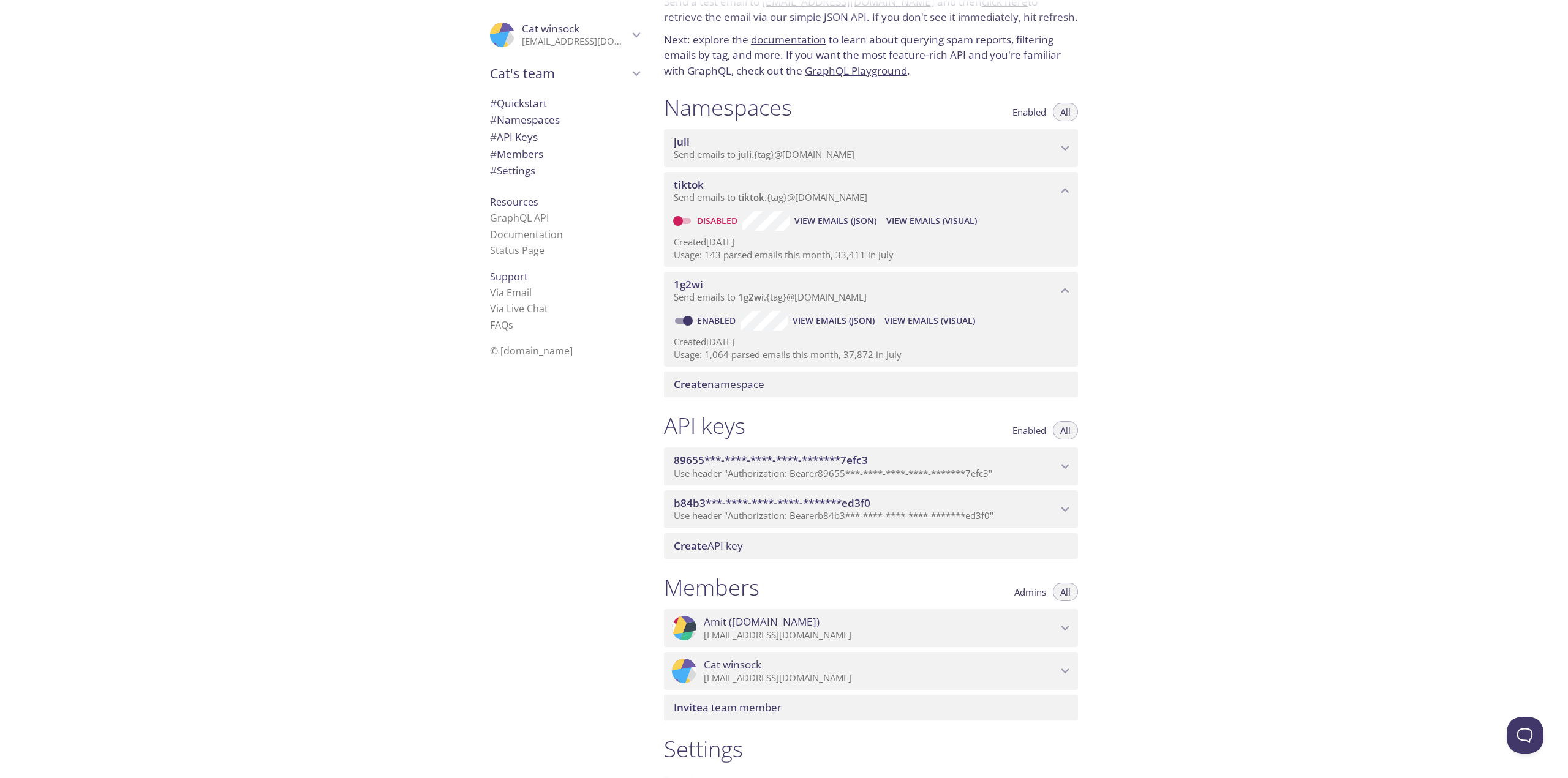
click at [773, 144] on span "juli" at bounding box center [865, 141] width 383 height 13
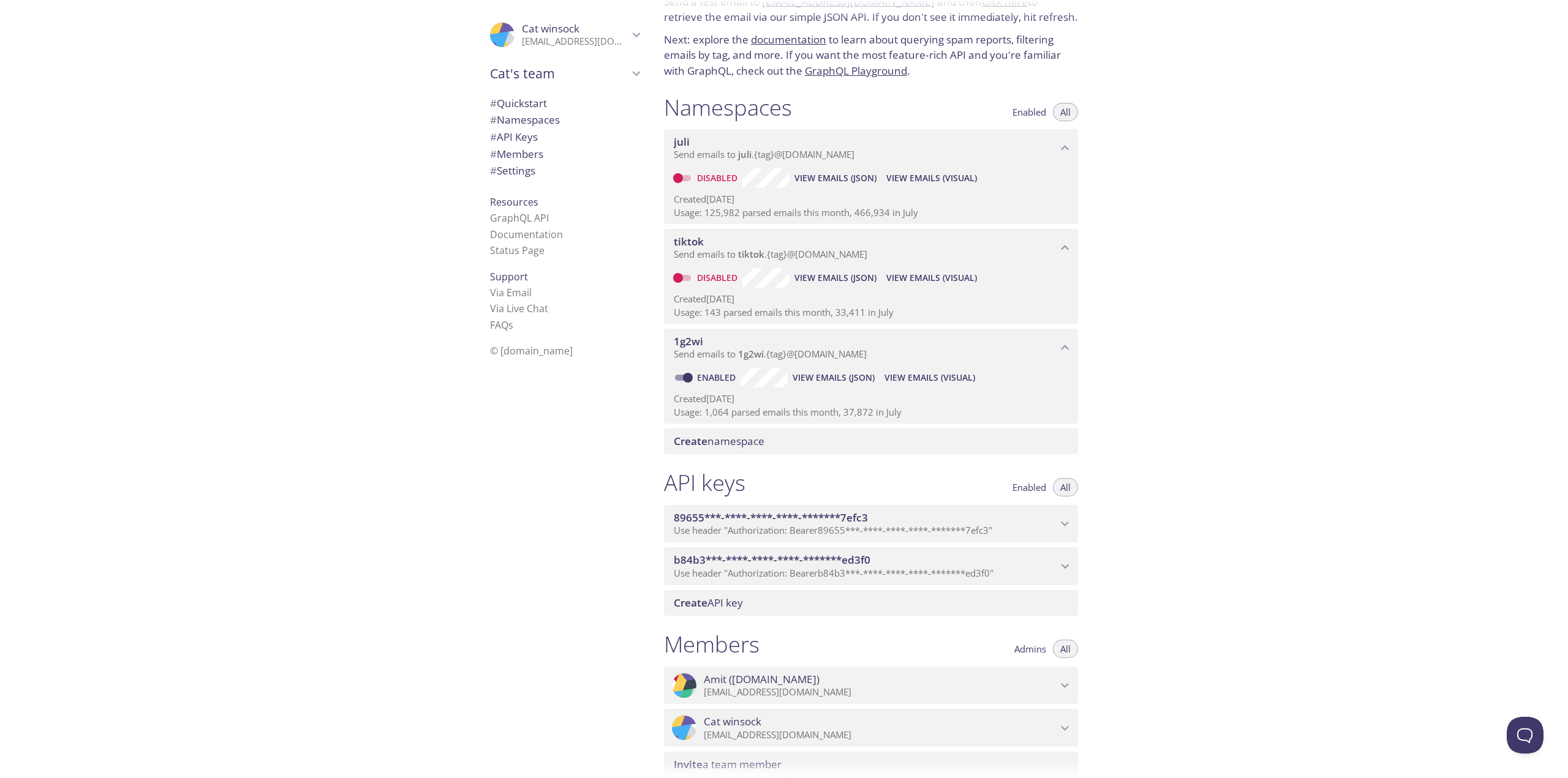
click at [686, 277] on input "Disabled" at bounding box center [677, 278] width 44 height 15
checkbox input "false"
drag, startPoint x: 685, startPoint y: 178, endPoint x: 592, endPoint y: 188, distance: 93.5
click at [595, 187] on div ".cls-1 { fill: #6d5ca8; } .cls-2 { fill: #3fc191; } .cls-3 { fill: #3b4752; } .…" at bounding box center [784, 389] width 1568 height 778
click at [688, 375] on input "Enabled" at bounding box center [688, 378] width 44 height 15
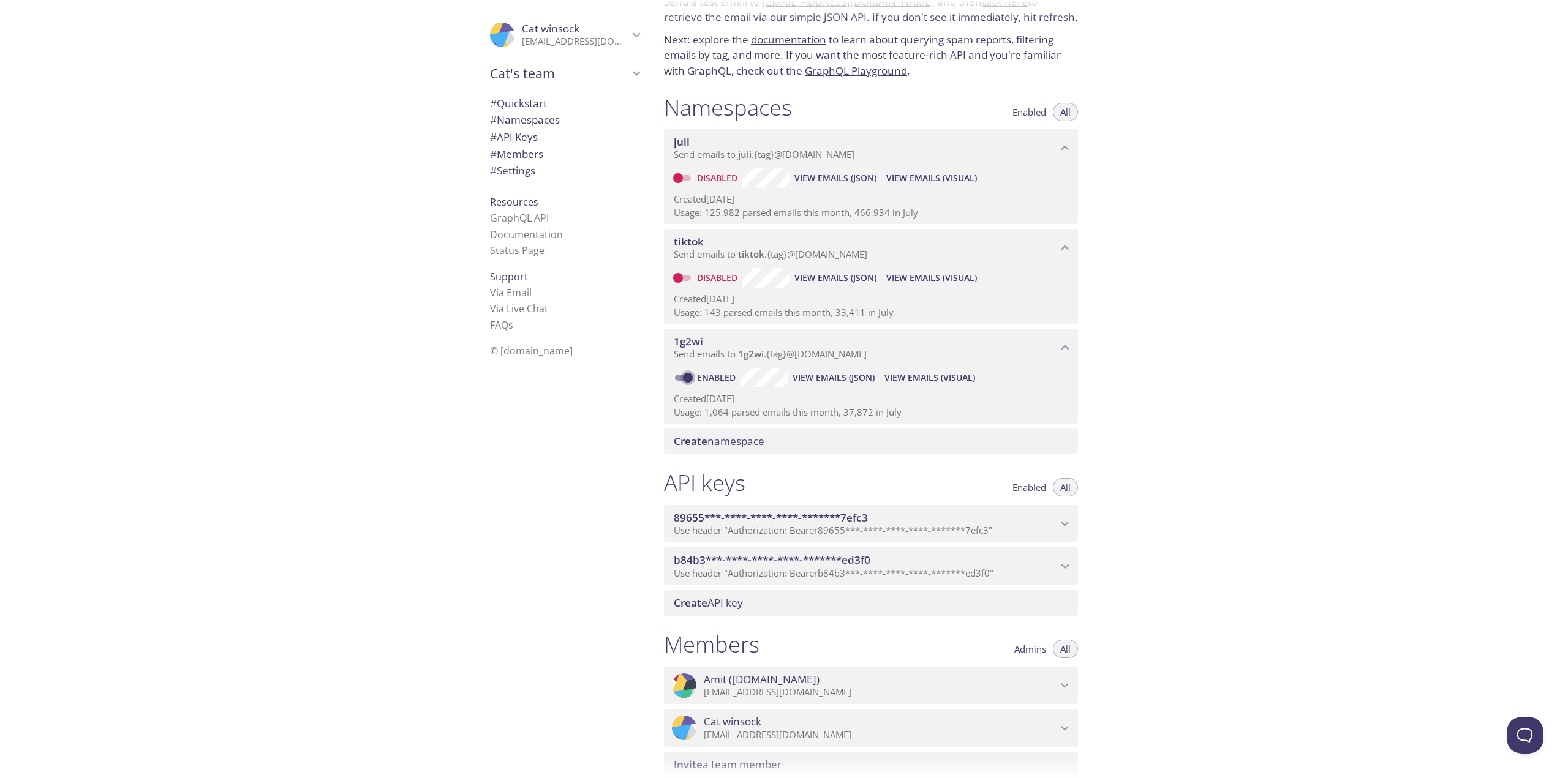
checkbox input "false"
click at [682, 277] on input "Disabled" at bounding box center [677, 278] width 44 height 15
checkbox input "true"
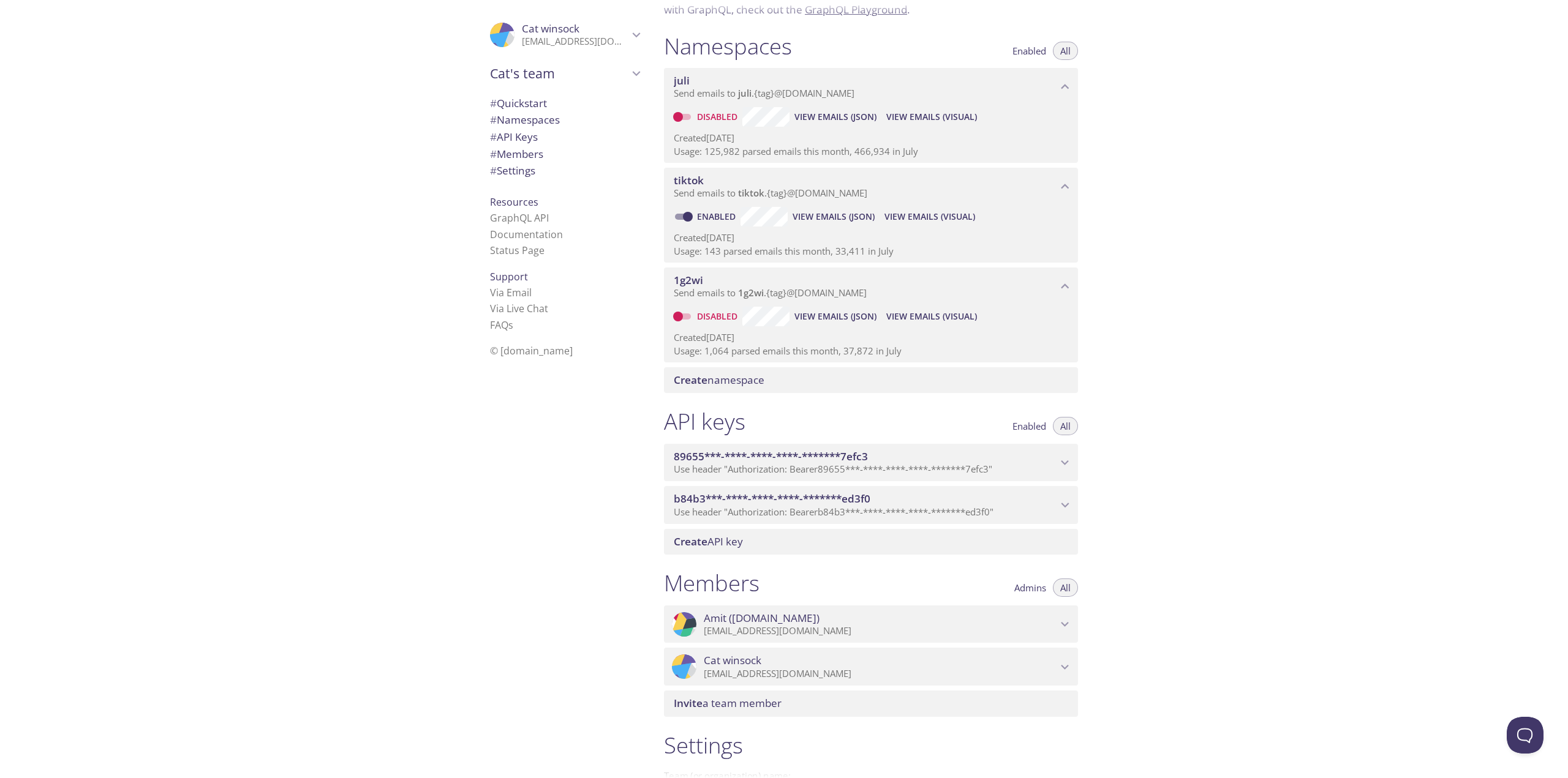
click at [773, 405] on span "b84b3***-****-****-****-*******ed3f0" at bounding box center [772, 498] width 197 height 14
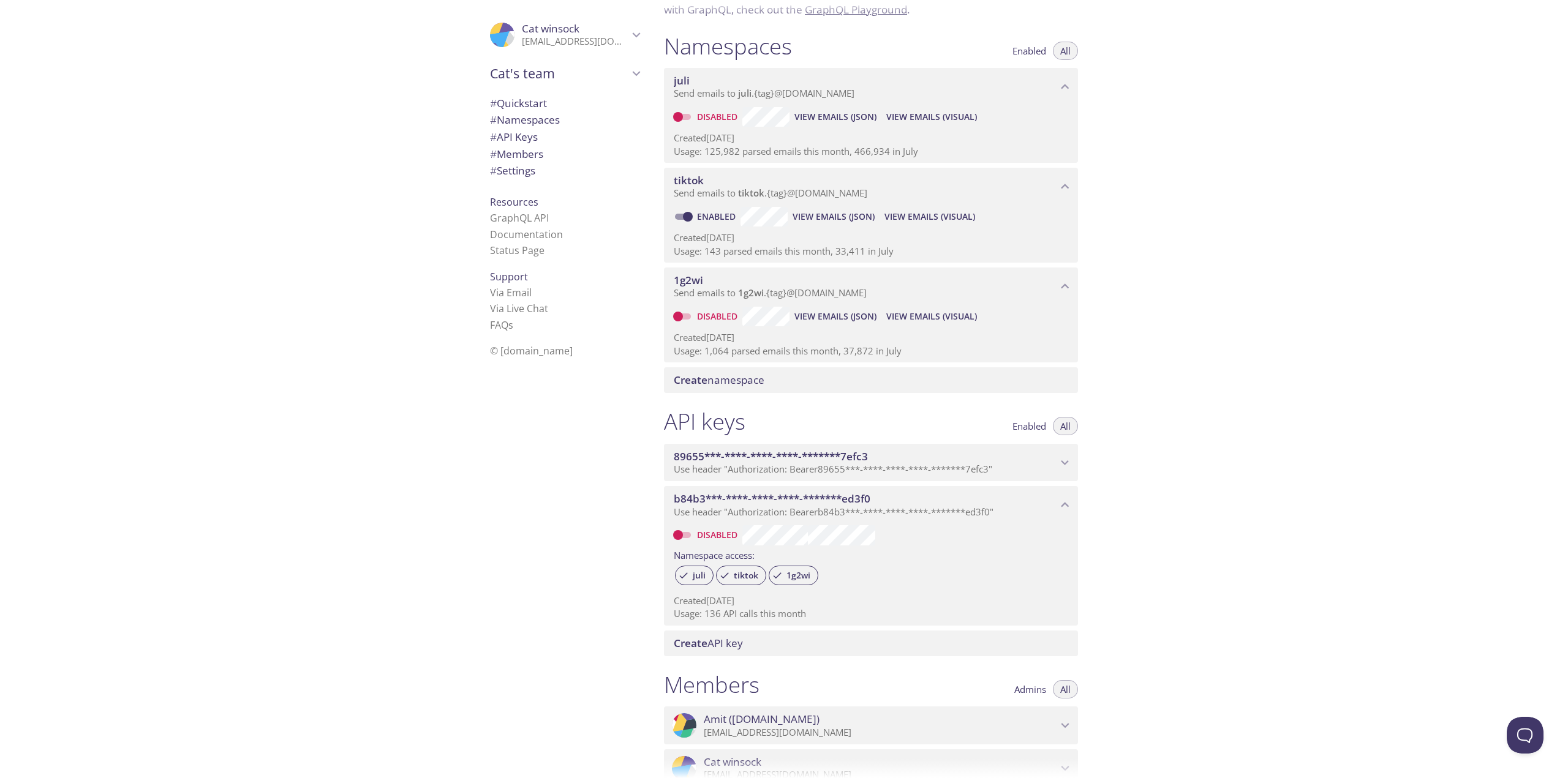
click at [768, 405] on span "89655***-****-****-****-*******7efc3" at bounding box center [770, 456] width 194 height 14
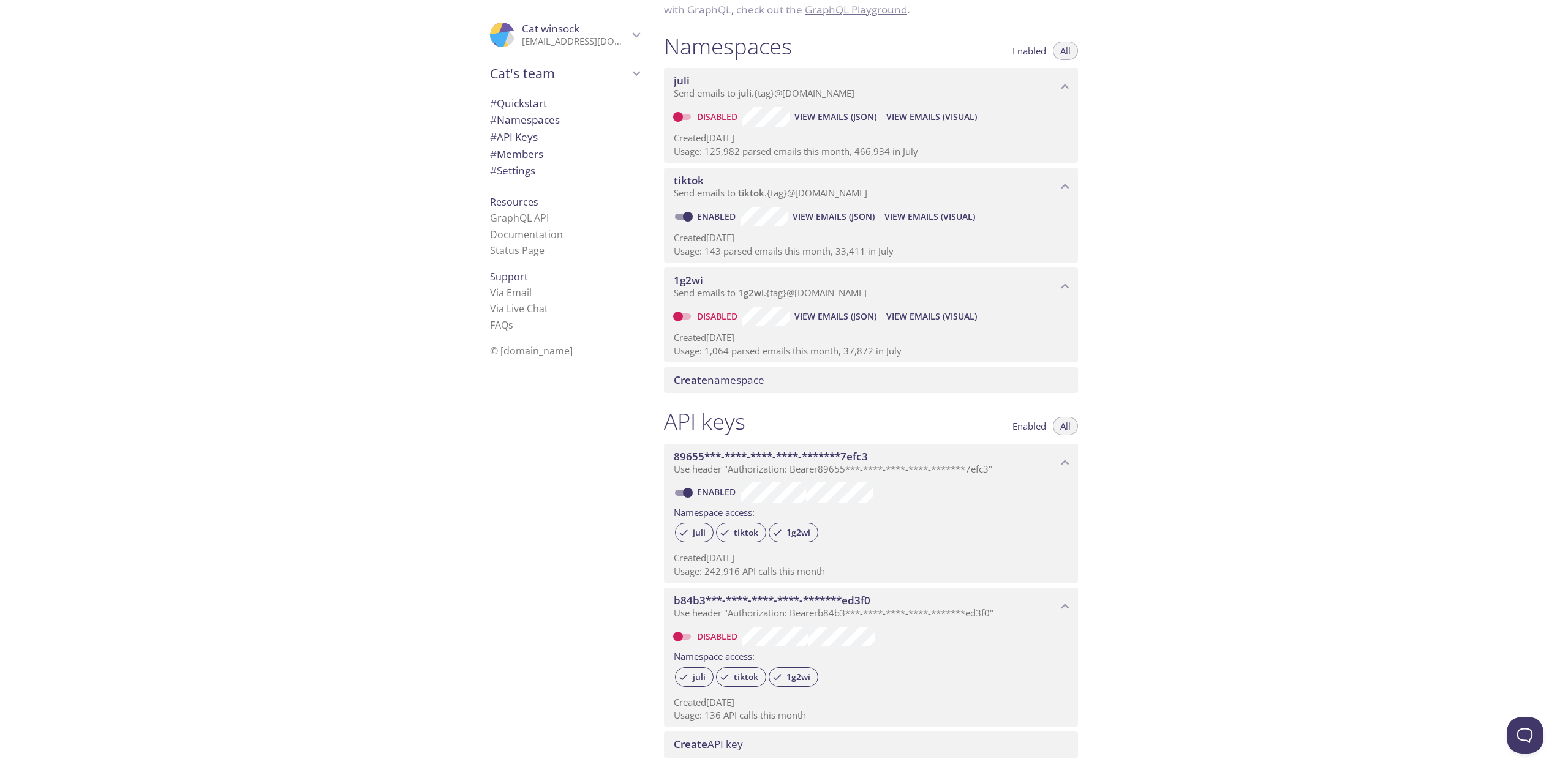
click at [688, 405] on input "Enabled" at bounding box center [688, 492] width 44 height 15
checkbox input "false"
click at [676, 405] on input "Disabled" at bounding box center [677, 637] width 44 height 15
checkbox input "true"
click at [683, 219] on input "Enabled" at bounding box center [688, 217] width 44 height 15
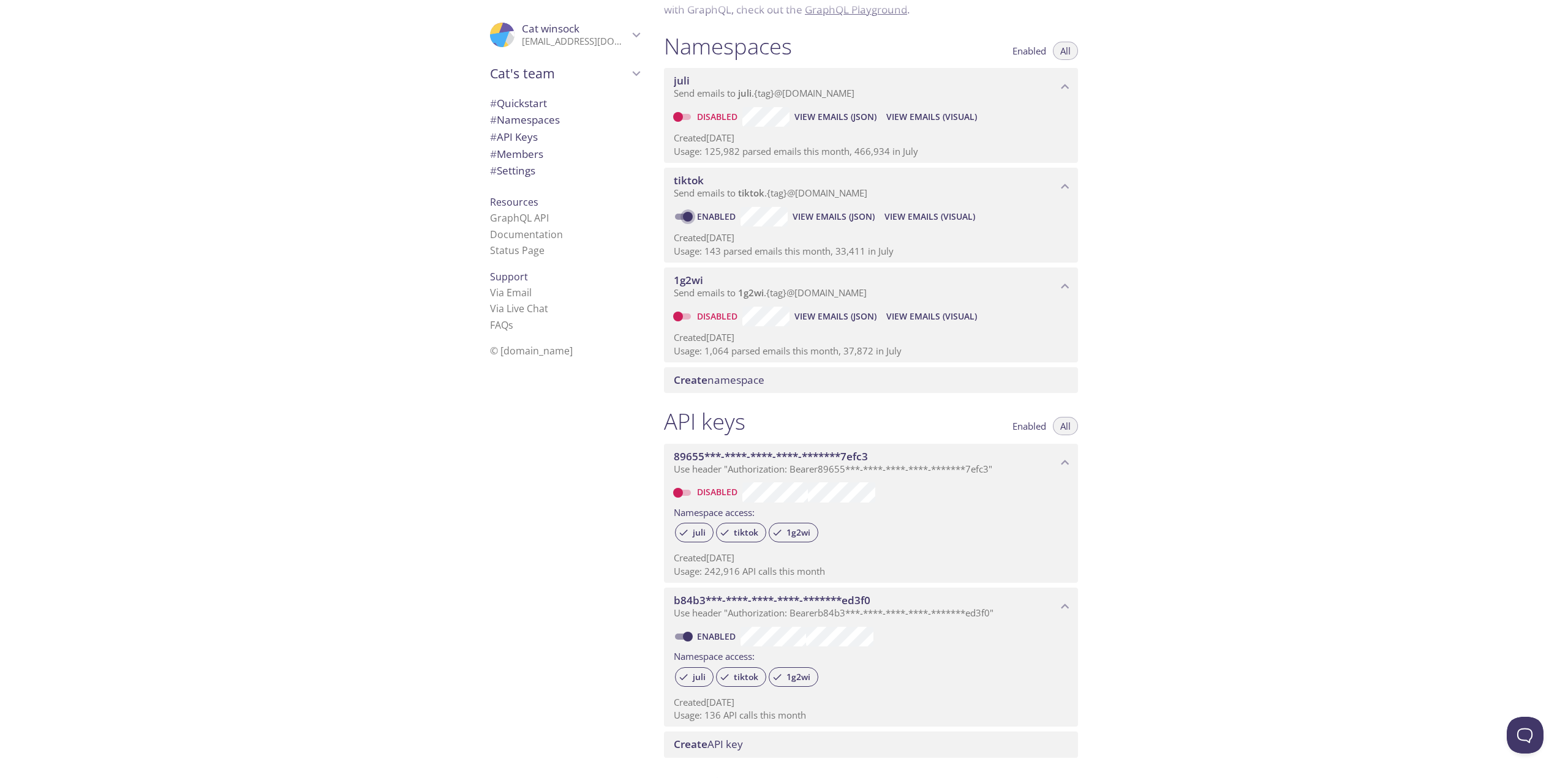
checkbox input "false"
click at [676, 316] on input "Disabled" at bounding box center [677, 316] width 44 height 15
checkbox input "true"
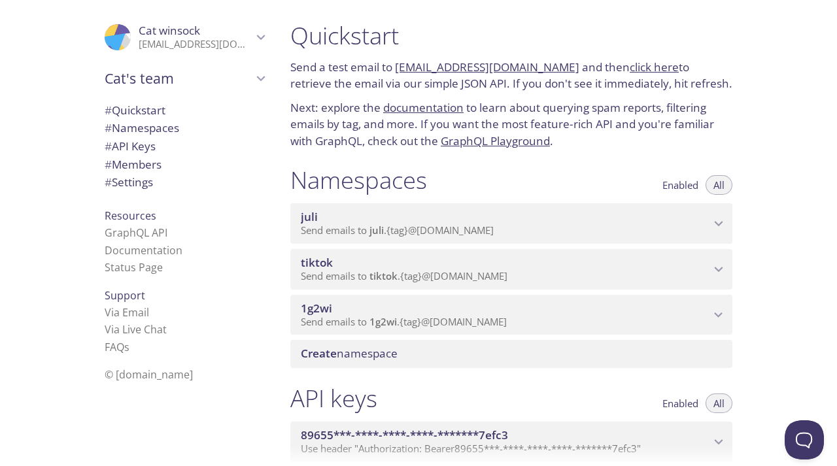
click at [619, 140] on p "Next: explore the documentation to learn about querying spam reports, filtering…" at bounding box center [511, 124] width 442 height 50
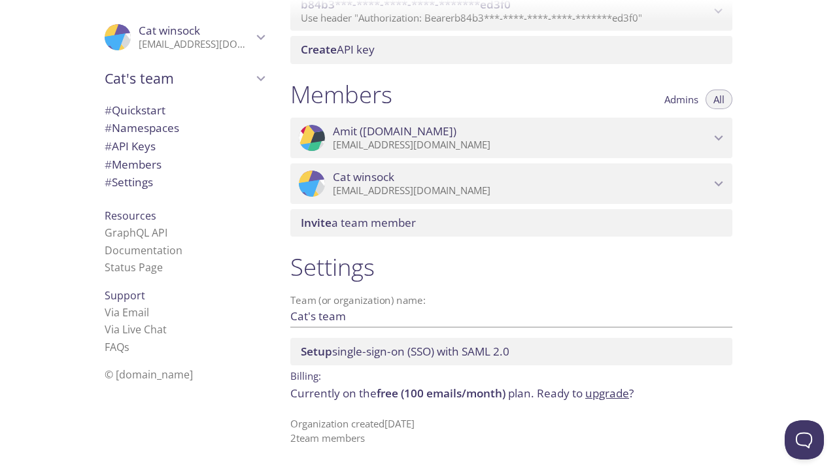
scroll to position [84, 0]
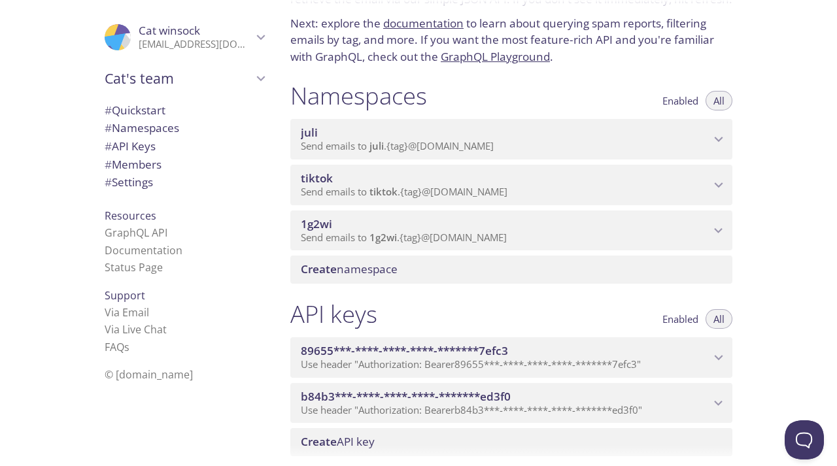
click at [192, 31] on span "Cat winsock" at bounding box center [196, 31] width 114 height 14
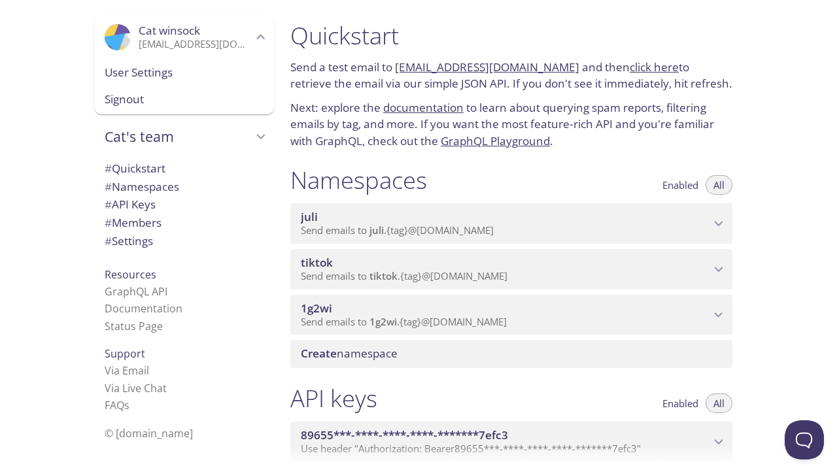
scroll to position [65, 0]
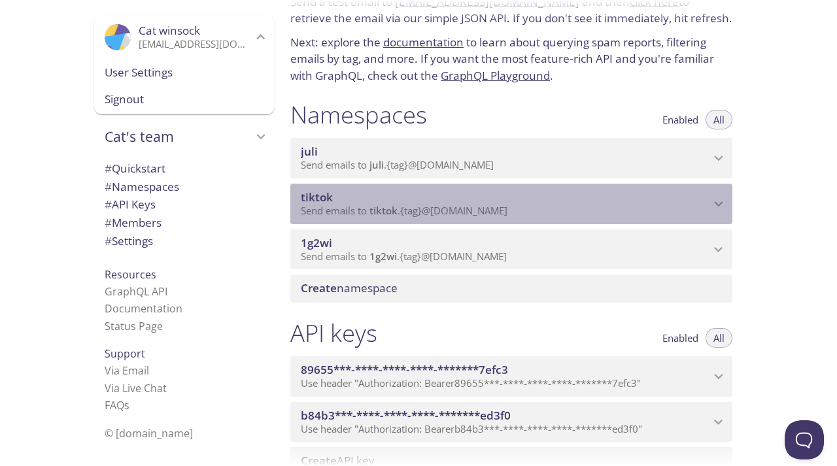
click at [337, 195] on span "tiktok" at bounding box center [505, 197] width 409 height 14
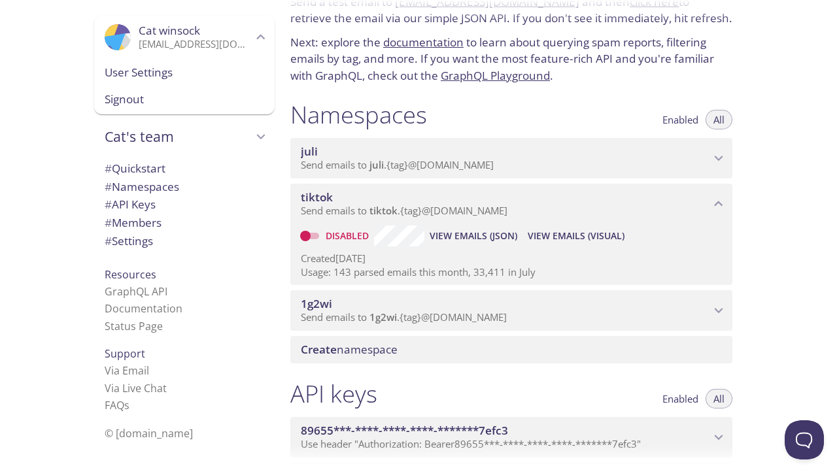
click at [307, 235] on input "Disabled" at bounding box center [305, 236] width 47 height 16
checkbox input "false"
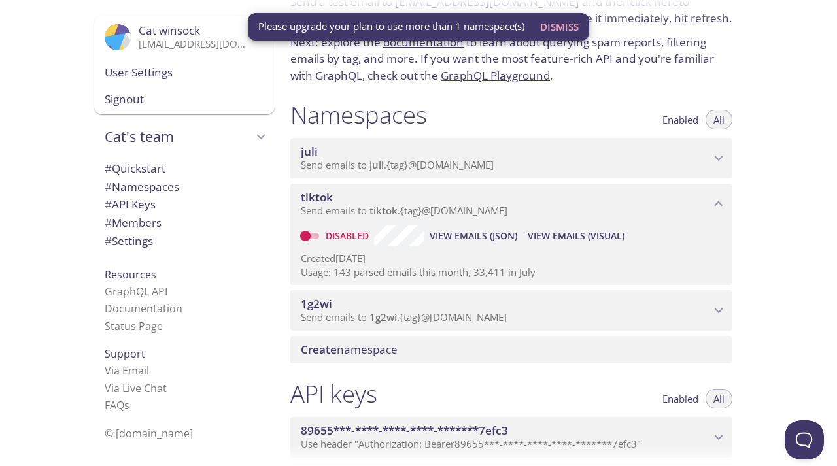
click at [424, 23] on span "Please upgrade your plan to use more than 1 namespace(s)" at bounding box center [391, 27] width 266 height 14
click at [573, 29] on span "Dismiss" at bounding box center [559, 26] width 39 height 17
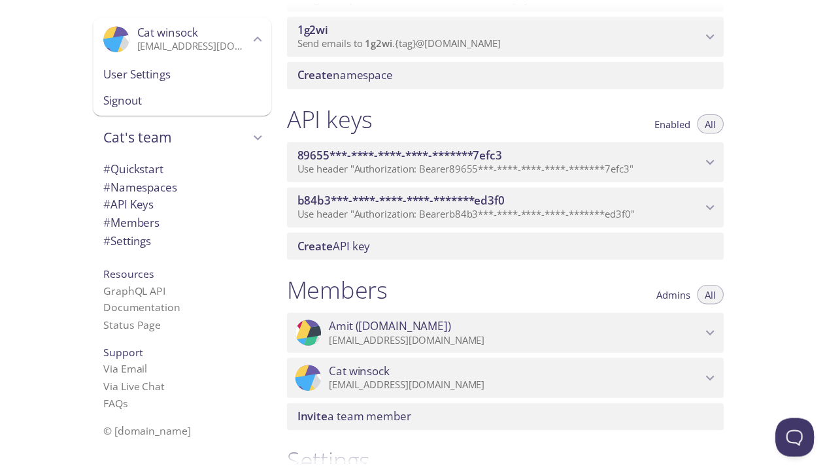
scroll to position [537, 0]
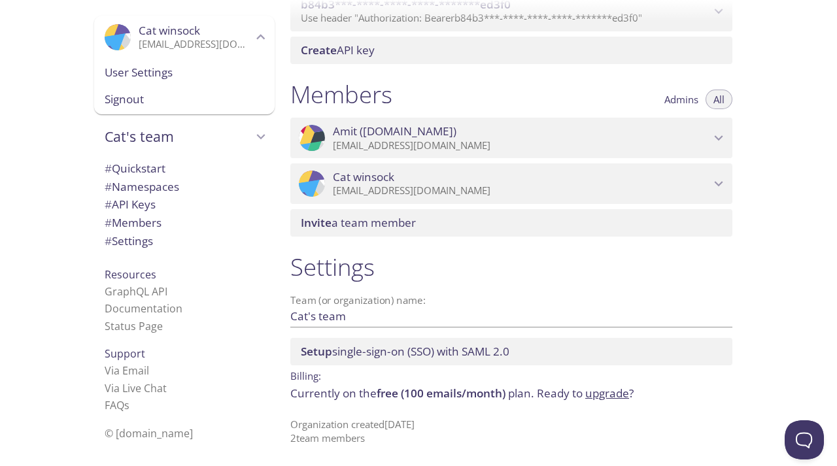
click at [413, 361] on div "Setup single-sign-on (SSO) with SAML 2.0" at bounding box center [511, 351] width 442 height 27
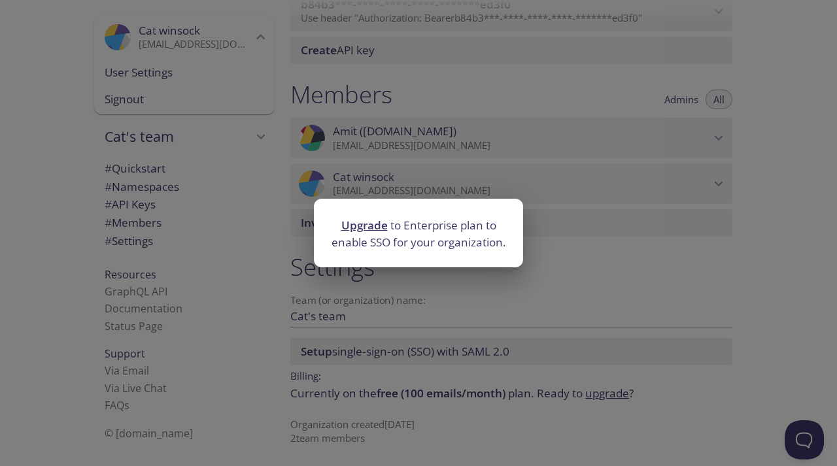
click at [363, 224] on link "Upgrade" at bounding box center [364, 225] width 46 height 15
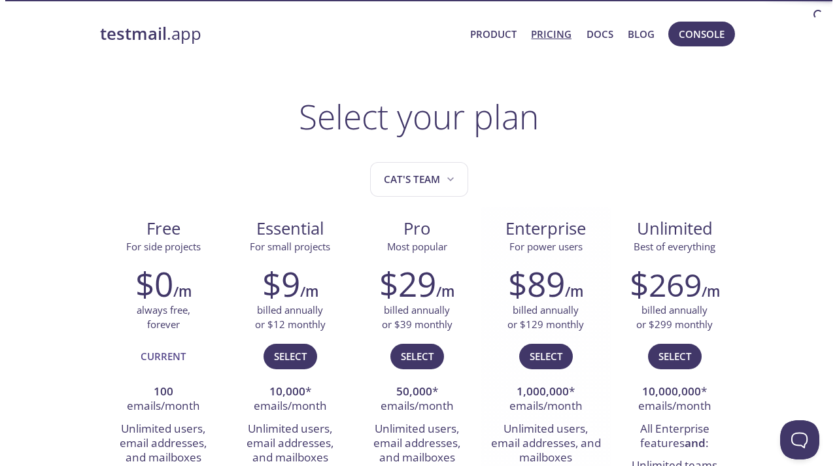
scroll to position [131, 0]
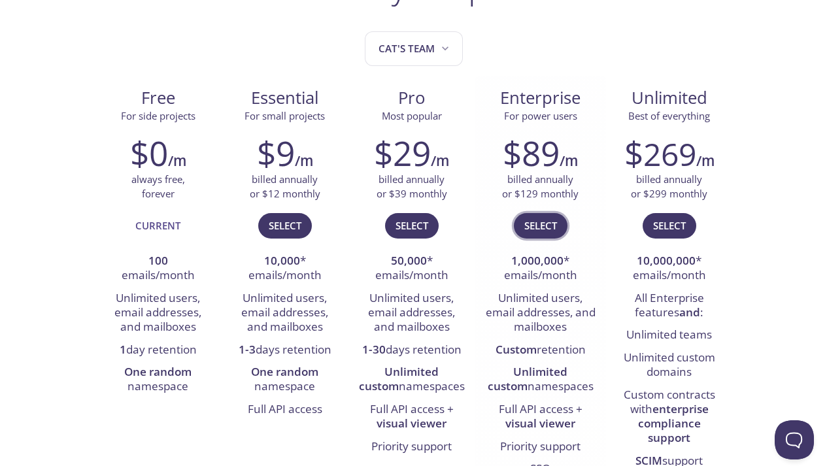
click at [549, 221] on span "Select" at bounding box center [540, 225] width 33 height 17
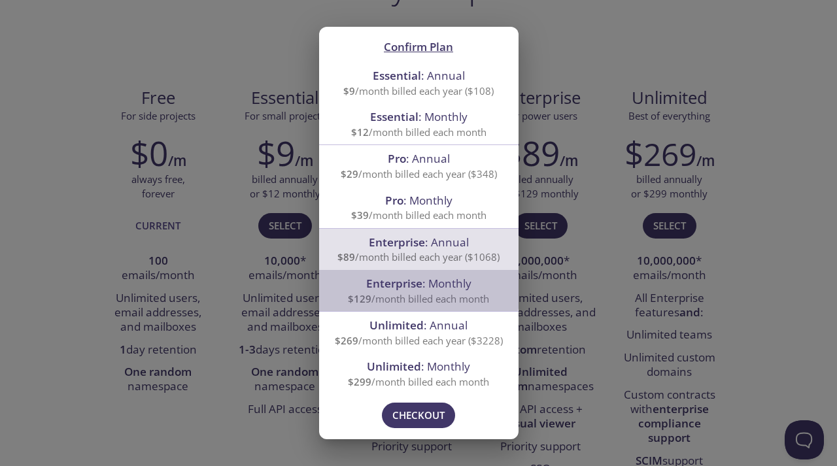
click at [384, 282] on span "Enterprise" at bounding box center [394, 283] width 56 height 15
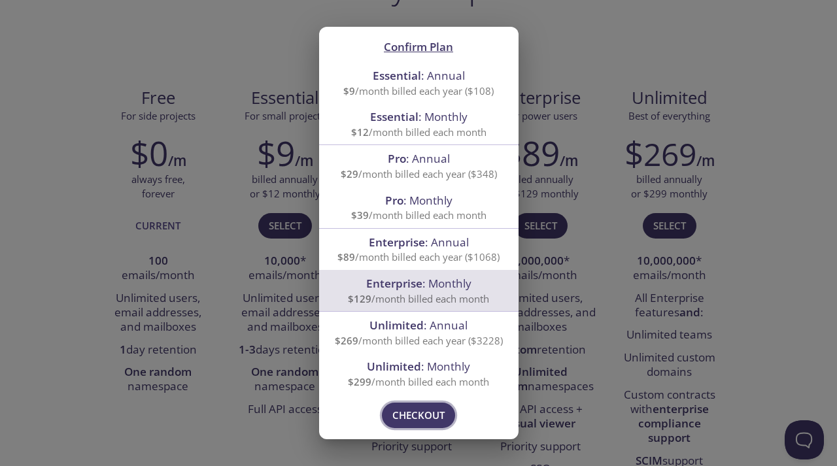
click at [431, 422] on span "Checkout" at bounding box center [418, 415] width 52 height 17
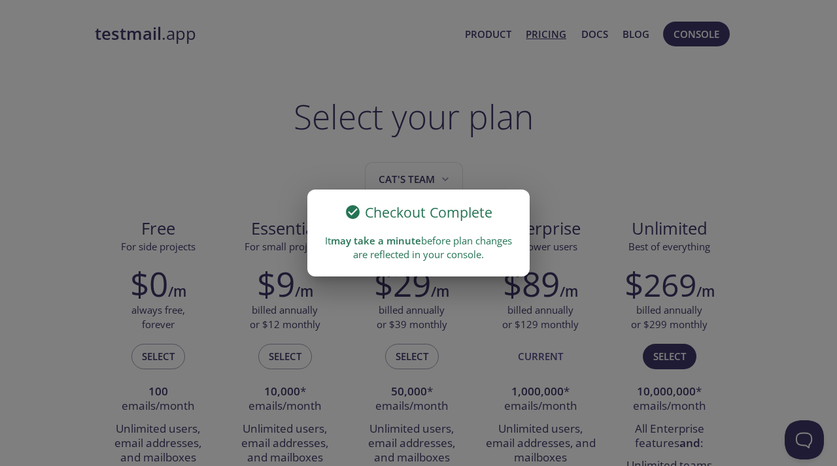
click at [490, 178] on div "Checkout Complete It may take a minute before plan changes are reflected in you…" at bounding box center [418, 233] width 837 height 466
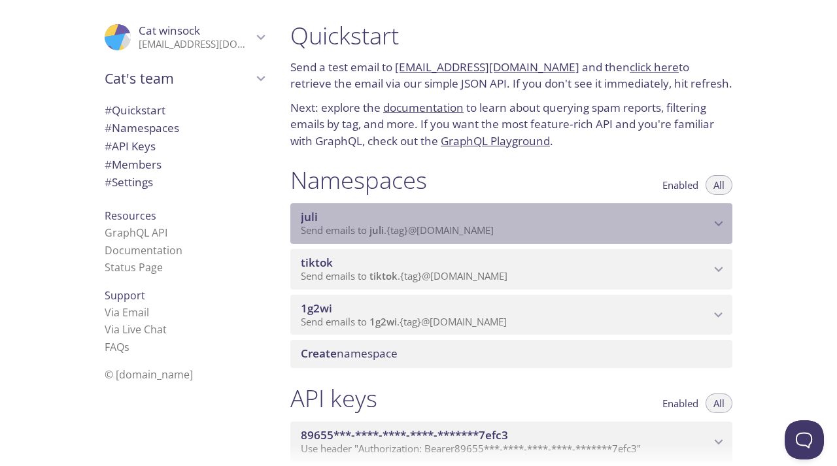
click at [390, 220] on span "juli" at bounding box center [505, 217] width 409 height 14
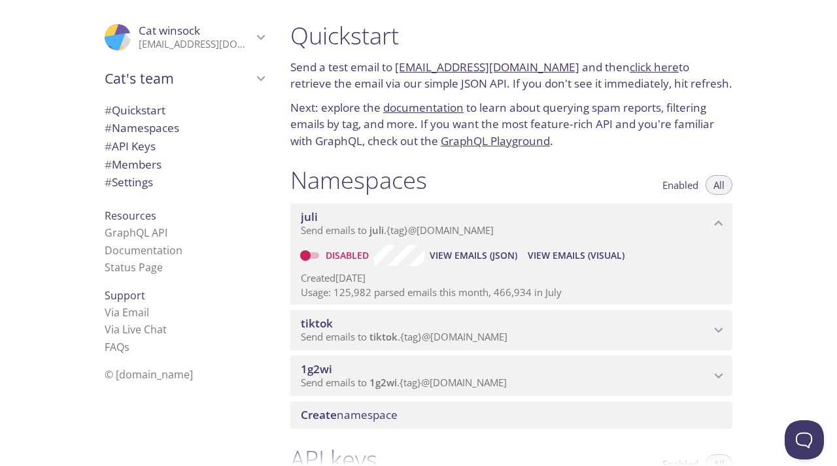
click at [303, 257] on input "Disabled" at bounding box center [305, 256] width 47 height 16
checkbox input "true"
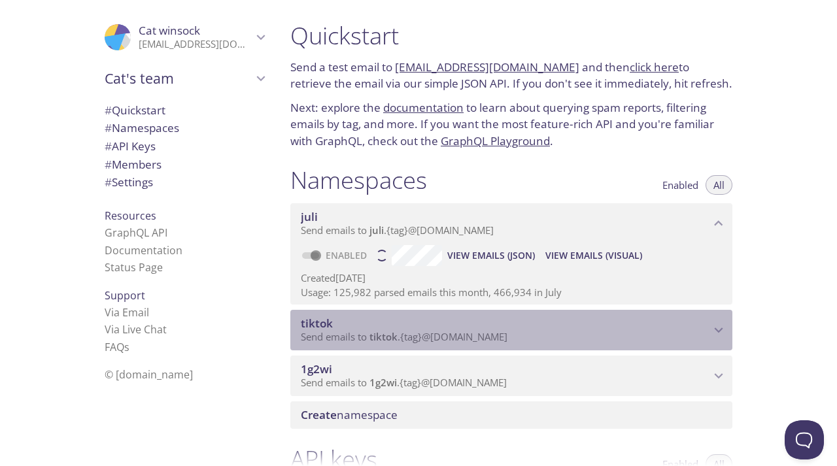
click at [341, 325] on span "tiktok" at bounding box center [505, 323] width 409 height 14
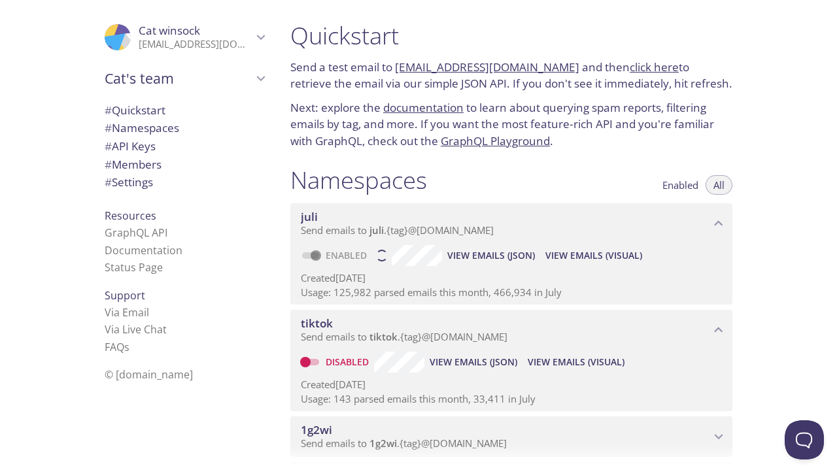
click at [311, 363] on input "Disabled" at bounding box center [305, 362] width 47 height 16
checkbox input "true"
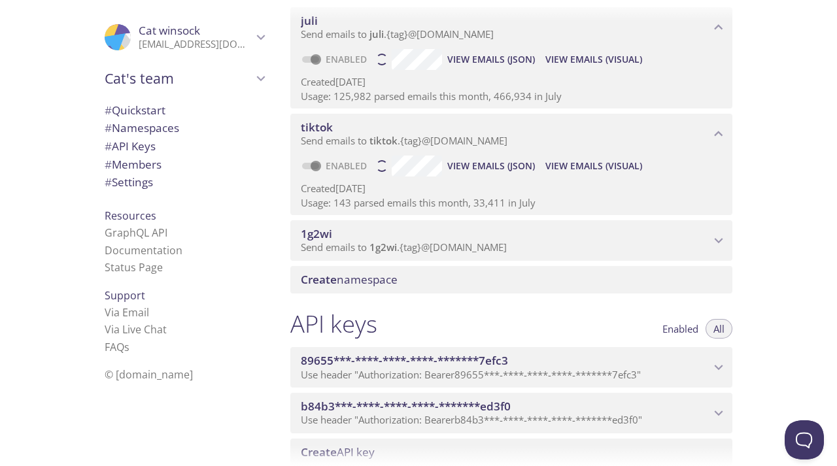
scroll to position [262, 0]
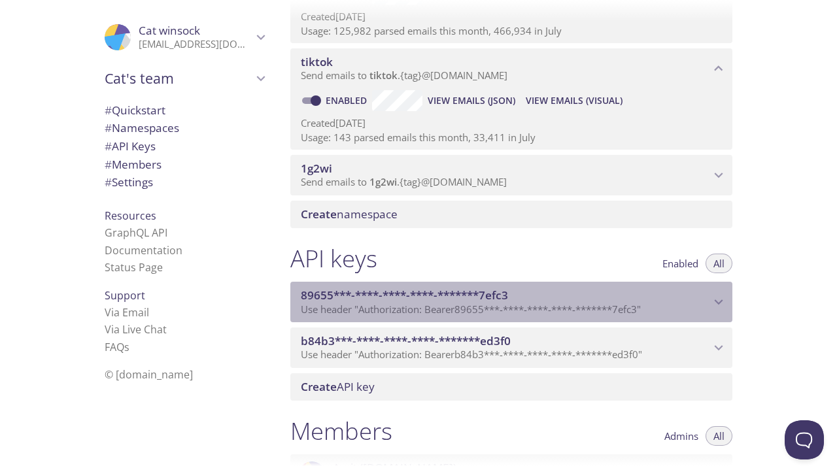
click at [351, 314] on span "Use header "Authorization: Bearer 89655***-****-****-****-*******7efc3 "" at bounding box center [471, 309] width 340 height 13
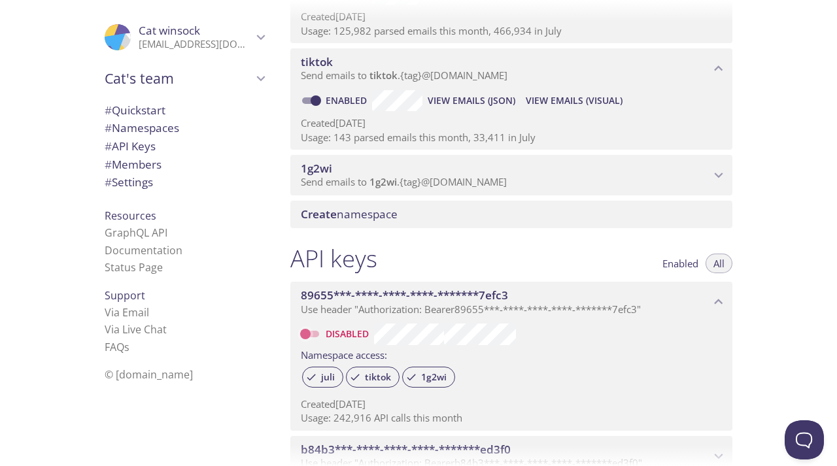
click at [307, 335] on input "Disabled" at bounding box center [305, 334] width 47 height 16
checkbox input "true"
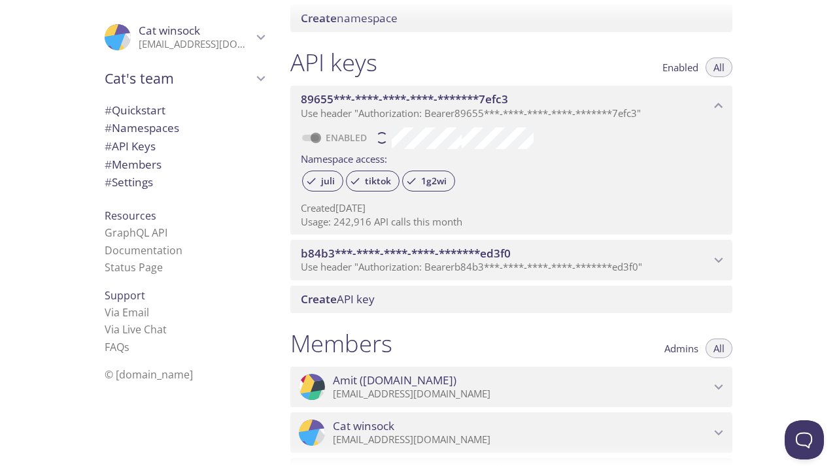
scroll to position [523, 0]
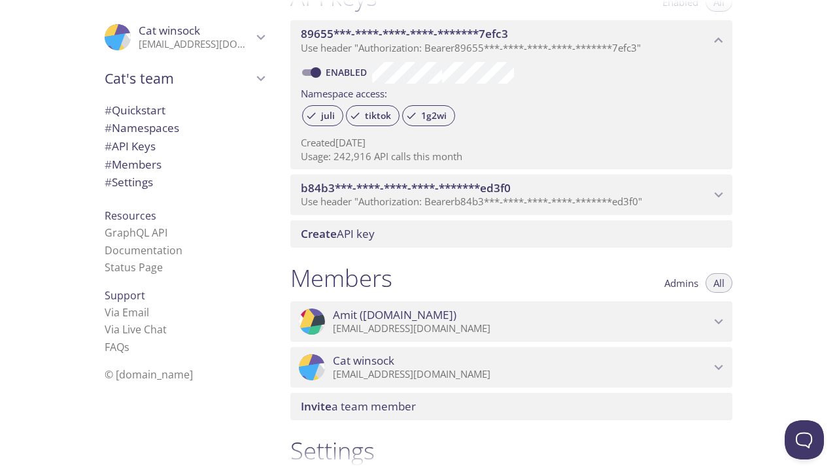
click at [345, 211] on div "b84b3***-****-****-****-*******ed3f0 Use header "Authorization: Bearer b84b3***…" at bounding box center [511, 195] width 442 height 41
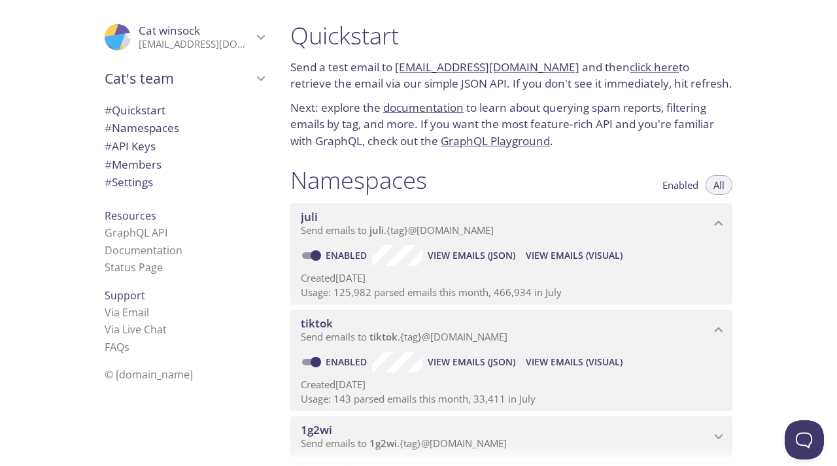
scroll to position [392, 0]
